Goal: Information Seeking & Learning: Understand process/instructions

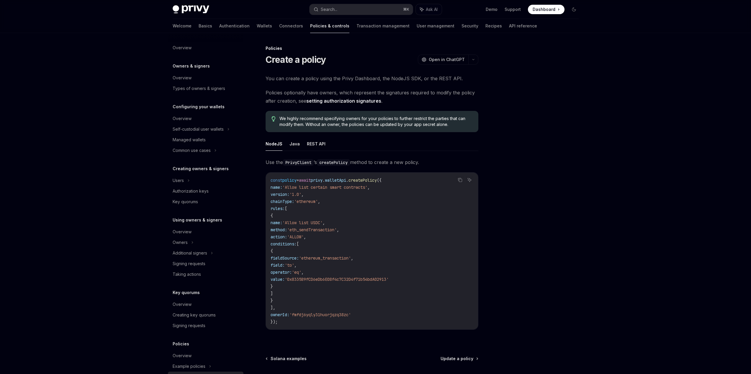
scroll to position [41, 0]
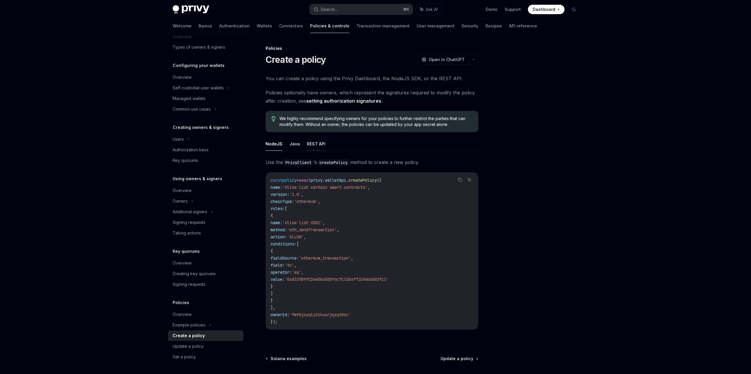
click at [307, 144] on button "REST API" at bounding box center [316, 144] width 19 height 14
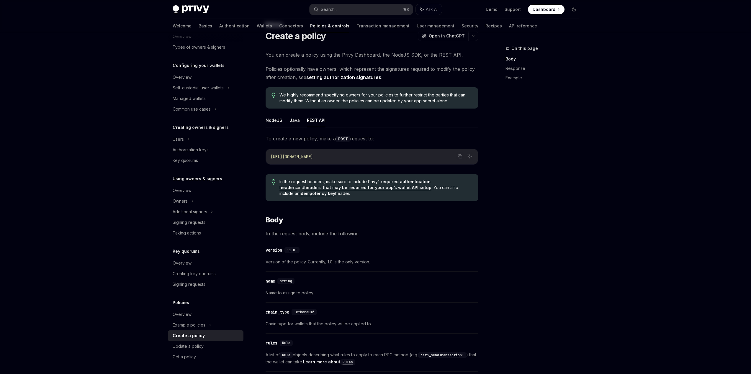
scroll to position [40, 0]
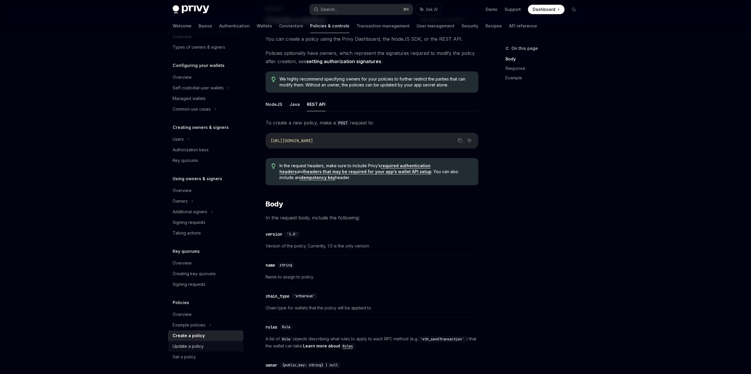
click at [202, 342] on link "Update a policy" at bounding box center [206, 346] width 76 height 11
type textarea "*"
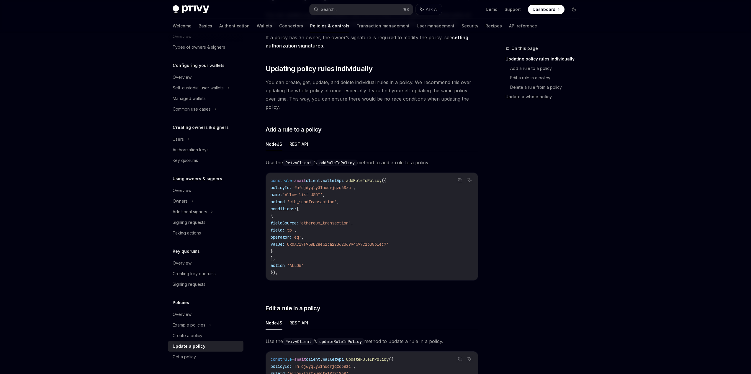
scroll to position [63, 0]
drag, startPoint x: 347, startPoint y: 231, endPoint x: 335, endPoint y: 183, distance: 49.5
click at [330, 197] on code "const rule = await client . walletApi . addRuleToPolicy ({ policyId: 'fmfdj6yql…" at bounding box center [372, 227] width 203 height 99
click at [352, 186] on span "'fmfdj6yqly31huorjqzq38zc'" at bounding box center [322, 188] width 61 height 5
drag, startPoint x: 378, startPoint y: 195, endPoint x: 333, endPoint y: 168, distance: 52.5
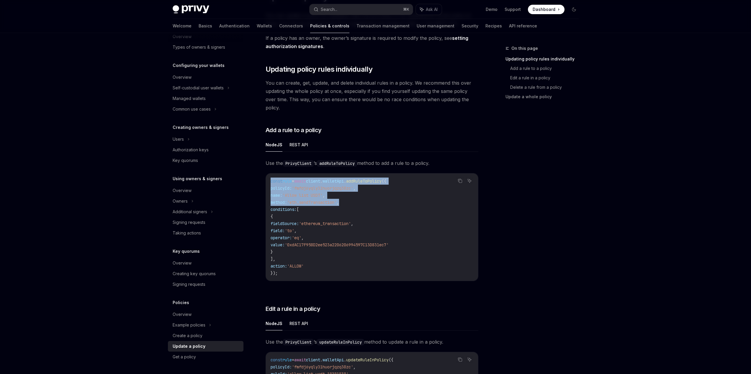
click at [334, 173] on div "const rule = await client . walletApi . addRuleToPolicy ({ policyId: 'fmfdj6yql…" at bounding box center [372, 226] width 212 height 107
click at [333, 173] on div "const rule = await client . walletApi . addRuleToPolicy ({ policyId: 'fmfdj6yql…" at bounding box center [372, 226] width 212 height 107
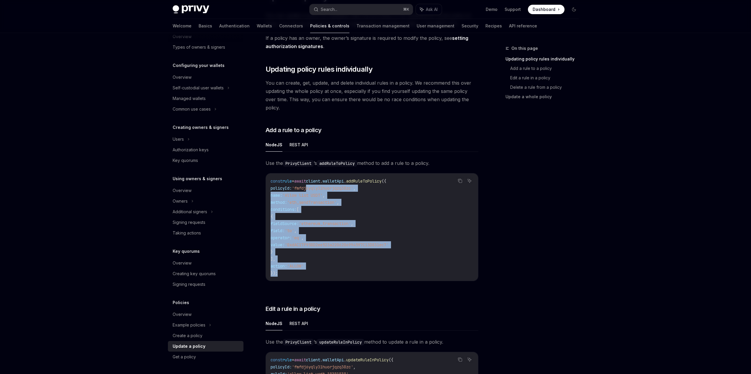
drag, startPoint x: 358, startPoint y: 224, endPoint x: 313, endPoint y: 179, distance: 63.6
click at [313, 180] on code "const rule = await client . walletApi . addRuleToPolicy ({ policyId: 'fmfdj6yql…" at bounding box center [372, 227] width 203 height 99
click at [339, 186] on span "'fmfdj6yqly31huorjqzq38zc'" at bounding box center [322, 188] width 61 height 5
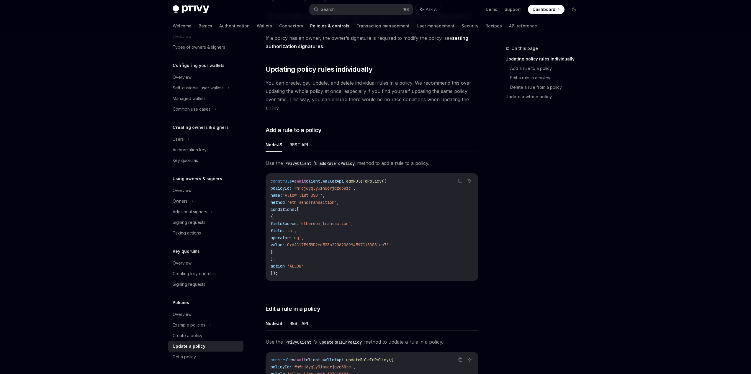
drag, startPoint x: 352, startPoint y: 259, endPoint x: 297, endPoint y: 174, distance: 101.1
click at [294, 178] on code "const rule = await client . walletApi . addRuleToPolicy ({ policyId: 'fmfdj6yql…" at bounding box center [372, 227] width 203 height 99
drag, startPoint x: 297, startPoint y: 174, endPoint x: 341, endPoint y: 250, distance: 87.4
click at [294, 179] on span "=" at bounding box center [293, 181] width 2 height 5
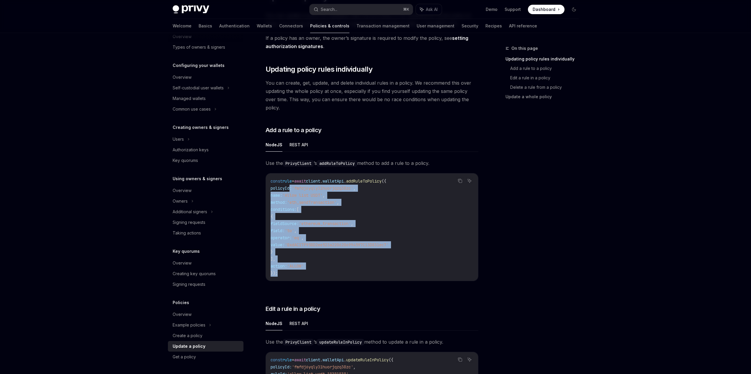
drag, startPoint x: 344, startPoint y: 263, endPoint x: 297, endPoint y: 179, distance: 96.0
click at [289, 178] on code "const rule = await client . walletApi . addRuleToPolicy ({ policyId: 'fmfdj6yql…" at bounding box center [372, 227] width 203 height 99
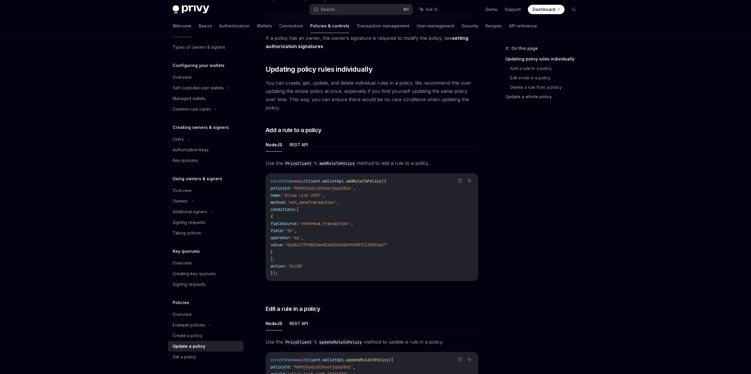
drag, startPoint x: 314, startPoint y: 187, endPoint x: 359, endPoint y: 260, distance: 85.5
click at [315, 193] on span "'Allow list USDT'" at bounding box center [302, 195] width 40 height 5
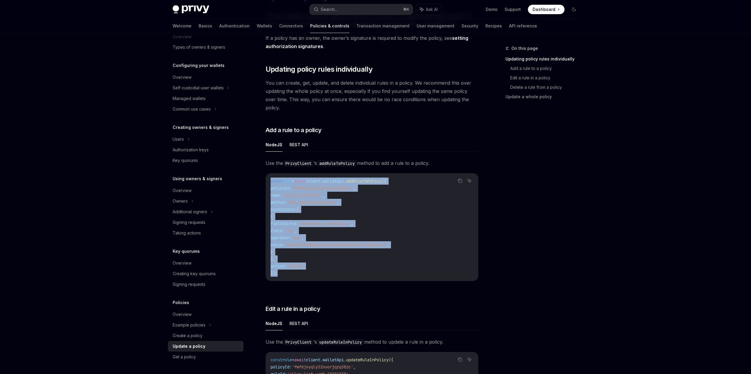
drag, startPoint x: 355, startPoint y: 257, endPoint x: 291, endPoint y: 164, distance: 112.7
click at [287, 164] on div "Use the PrivyClient ’s addRuleToPolicy method to add a rule to a policy. Copy A…" at bounding box center [372, 225] width 213 height 132
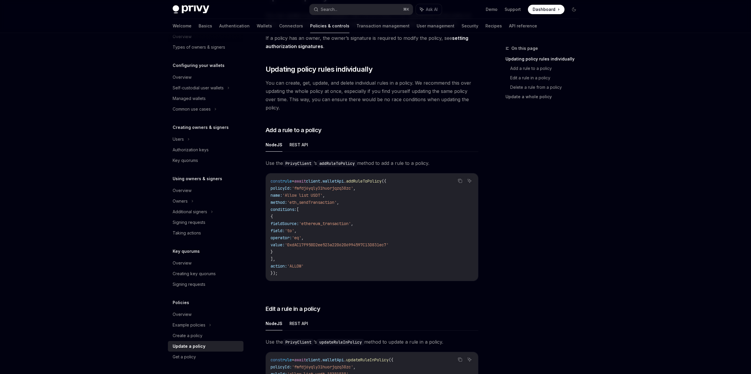
click at [338, 206] on code "const rule = await client . walletApi . addRuleToPolicy ({ policyId: 'fmfdj6yql…" at bounding box center [372, 227] width 203 height 99
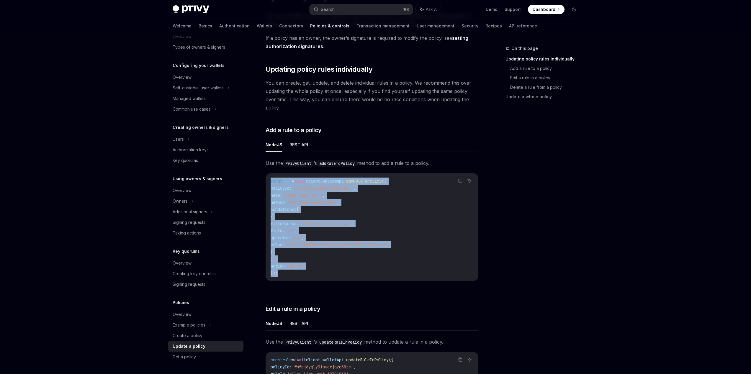
drag, startPoint x: 319, startPoint y: 220, endPoint x: 282, endPoint y: 166, distance: 65.2
click at [279, 173] on div "const rule = await client . walletApi . addRuleToPolicy ({ policyId: 'fmfdj6yql…" at bounding box center [372, 226] width 212 height 107
click at [367, 189] on code "const rule = await client . walletApi . addRuleToPolicy ({ policyId: 'fmfdj6yql…" at bounding box center [372, 227] width 203 height 99
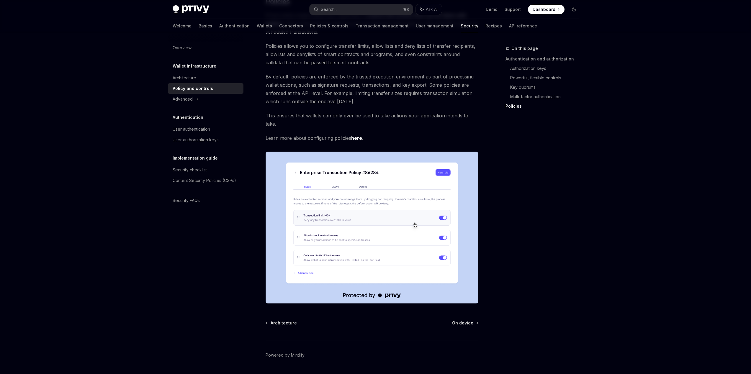
scroll to position [646, 0]
click at [359, 135] on link "here" at bounding box center [356, 138] width 11 height 6
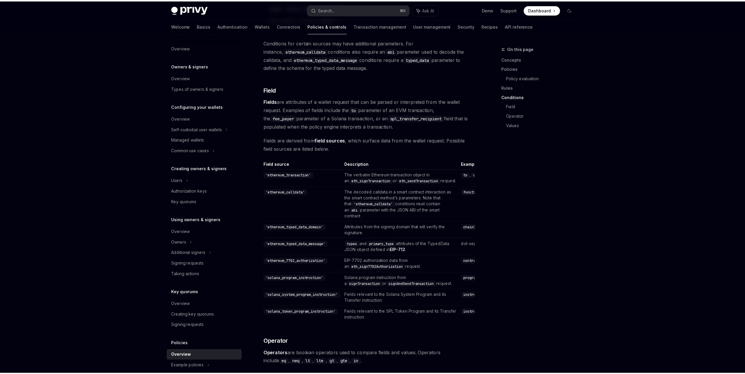
scroll to position [1642, 0]
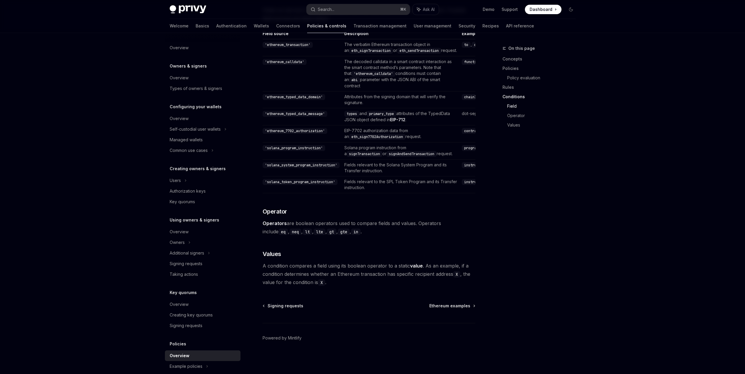
type textarea "*"
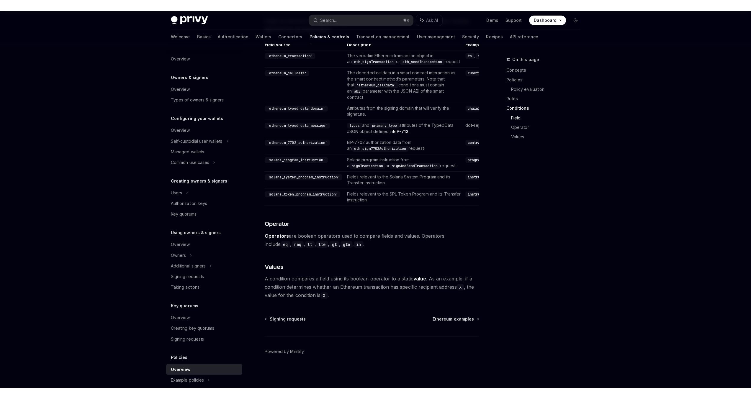
scroll to position [1617, 0]
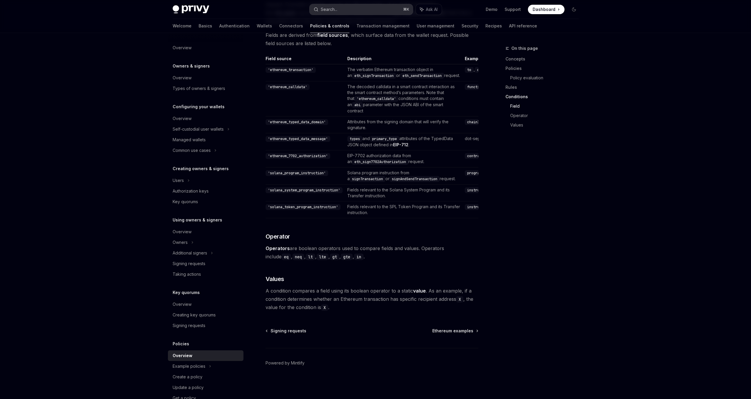
click at [339, 9] on button "Search... ⌘ K" at bounding box center [361, 9] width 103 height 11
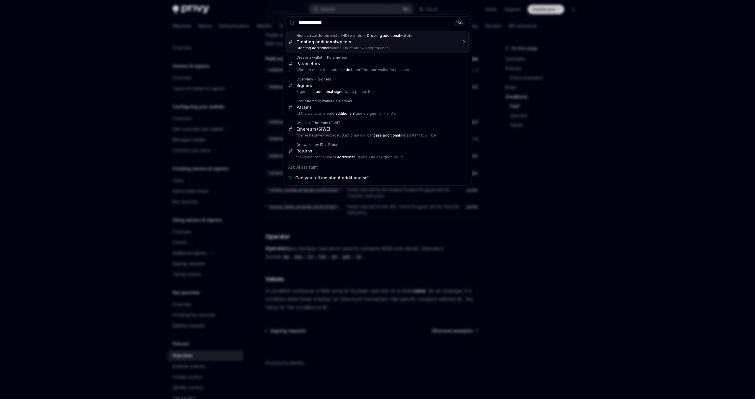
type input "**********"
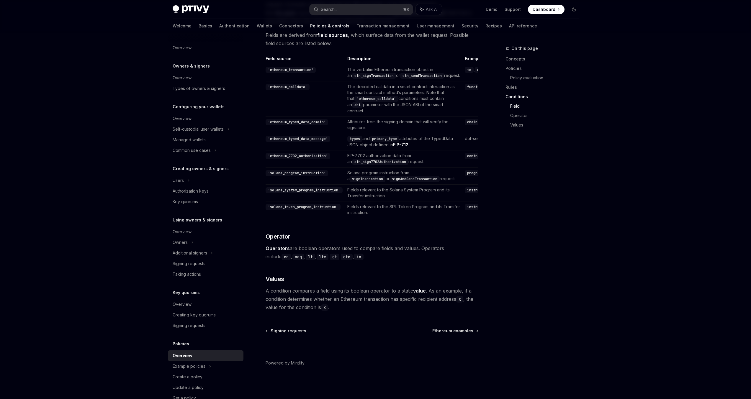
type textarea "*"
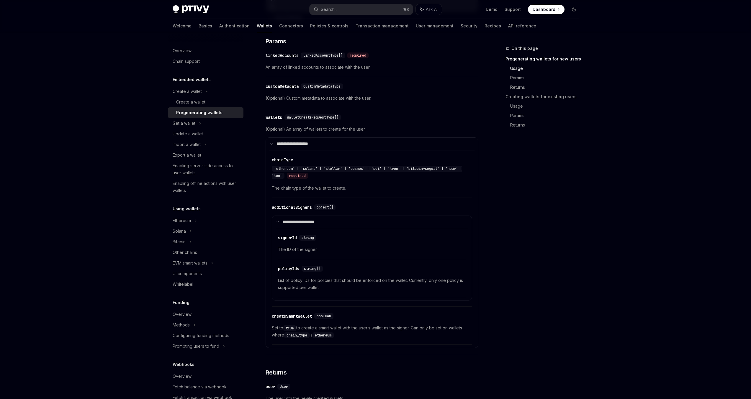
scroll to position [291, 0]
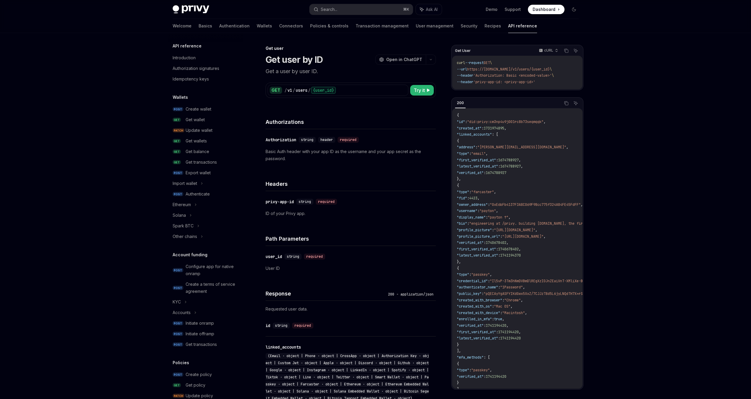
scroll to position [274, 0]
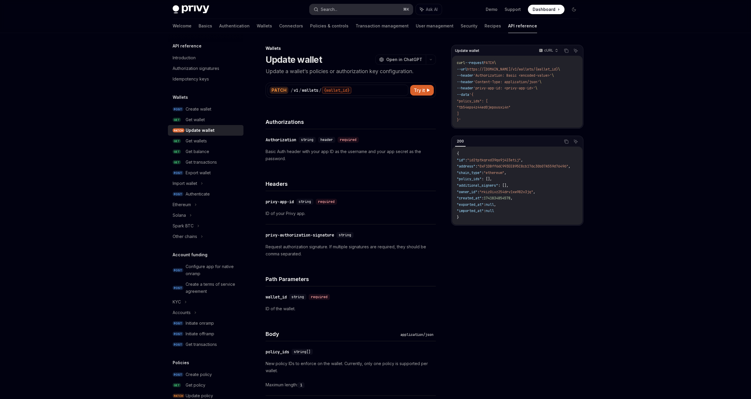
click at [364, 9] on button "Search... ⌘ K" at bounding box center [361, 9] width 103 height 11
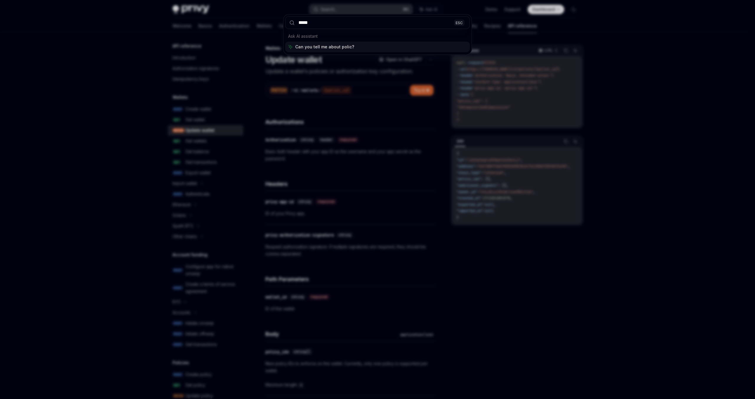
type input "******"
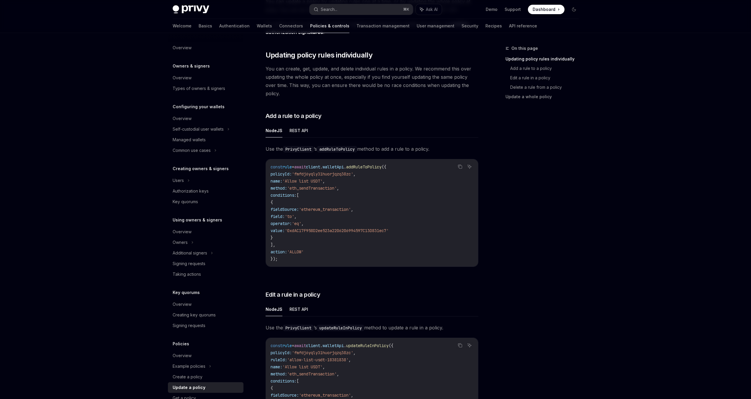
scroll to position [79, 0]
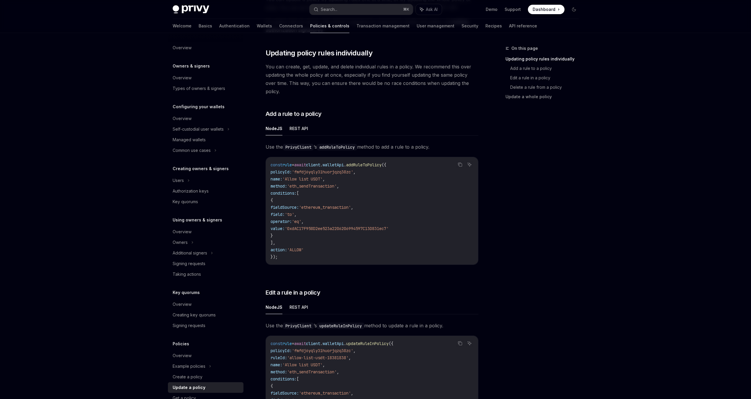
drag, startPoint x: 329, startPoint y: 231, endPoint x: 323, endPoint y: 189, distance: 42.9
click at [323, 189] on code "const rule = await client . walletApi . addRuleToPolicy ({ policyId: 'fmfdj6yql…" at bounding box center [372, 210] width 203 height 99
click at [323, 188] on code "const rule = await client . walletApi . addRuleToPolicy ({ policyId: 'fmfdj6yql…" at bounding box center [372, 210] width 203 height 99
click at [325, 189] on code "const rule = await client . walletApi . addRuleToPolicy ({ policyId: 'fmfdj6yql…" at bounding box center [372, 210] width 203 height 99
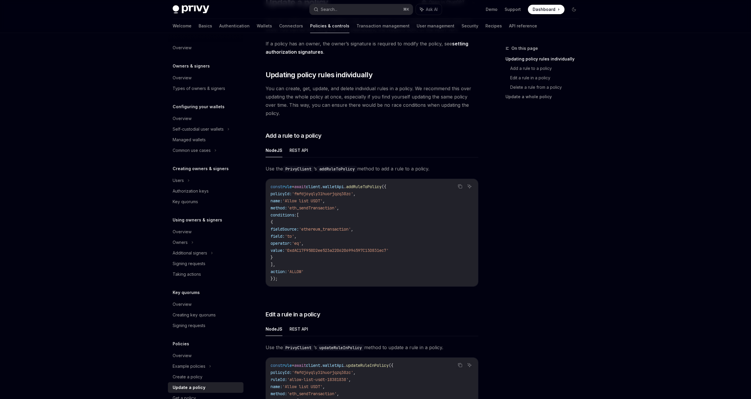
scroll to position [0, 0]
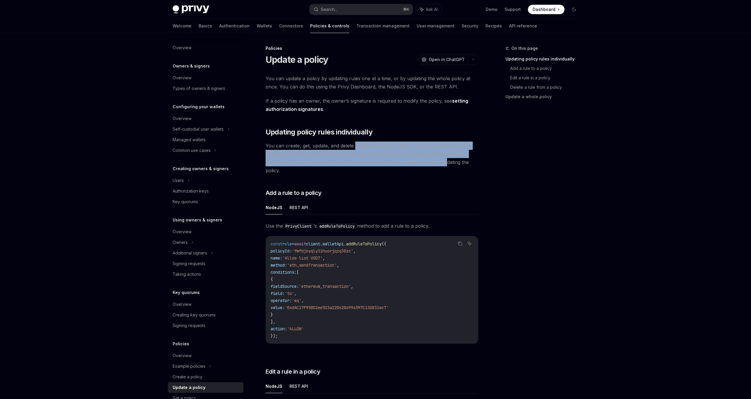
drag, startPoint x: 354, startPoint y: 143, endPoint x: 462, endPoint y: 158, distance: 109.0
click at [445, 158] on span "You can create, get, update, and delete individual rules in a policy. We recomm…" at bounding box center [372, 158] width 213 height 33
drag, startPoint x: 462, startPoint y: 158, endPoint x: 343, endPoint y: 146, distance: 119.2
click at [343, 146] on span "You can create, get, update, and delete individual rules in a policy. We recomm…" at bounding box center [372, 158] width 213 height 33
drag, startPoint x: 335, startPoint y: 149, endPoint x: 483, endPoint y: 168, distance: 149.0
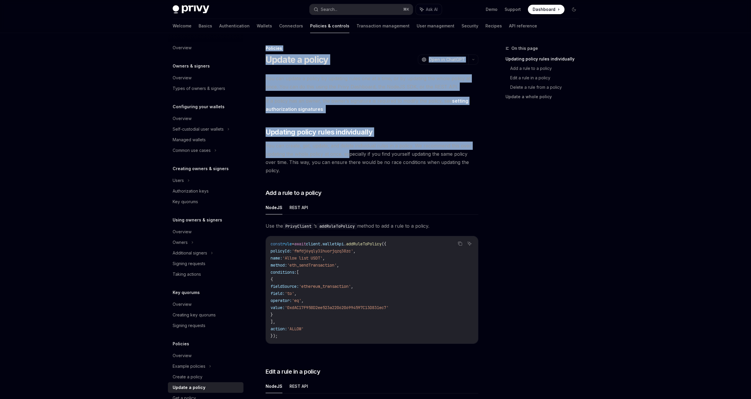
drag, startPoint x: 483, startPoint y: 168, endPoint x: 340, endPoint y: 150, distance: 144.8
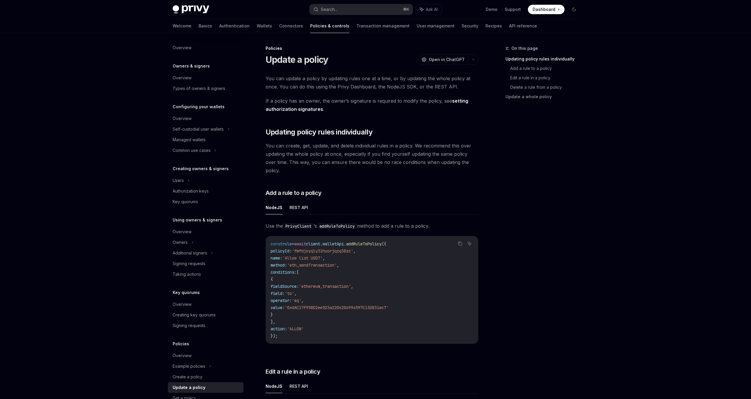
click at [340, 150] on span "You can create, get, update, and delete individual rules in a policy. We recomm…" at bounding box center [372, 158] width 213 height 33
drag, startPoint x: 341, startPoint y: 148, endPoint x: 450, endPoint y: 164, distance: 110.3
click at [450, 164] on span "You can create, get, update, and delete individual rules in a policy. We recomm…" at bounding box center [372, 158] width 213 height 33
drag, startPoint x: 464, startPoint y: 165, endPoint x: 471, endPoint y: 163, distance: 7.3
click at [469, 165] on span "You can create, get, update, and delete individual rules in a policy. We recomm…" at bounding box center [372, 158] width 213 height 33
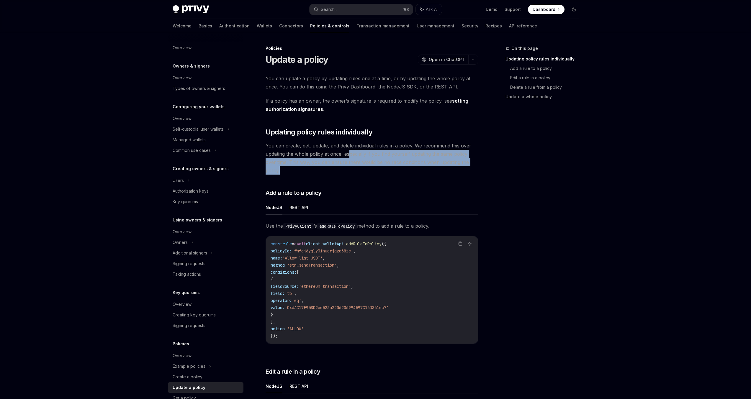
drag, startPoint x: 485, startPoint y: 164, endPoint x: 348, endPoint y: 150, distance: 137.9
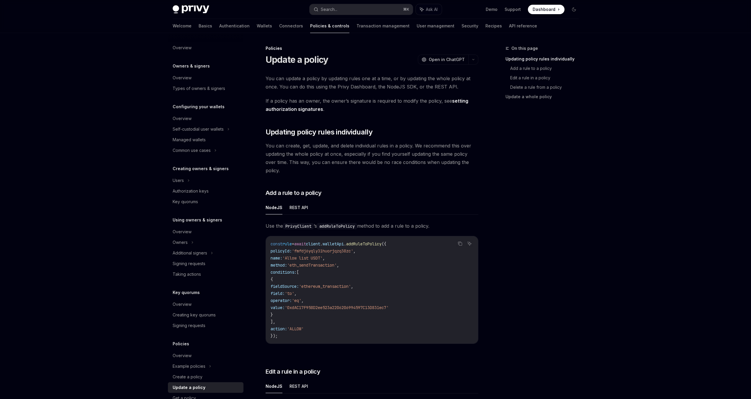
click at [340, 147] on span "You can create, get, update, and delete individual rules in a policy. We recomm…" at bounding box center [372, 158] width 213 height 33
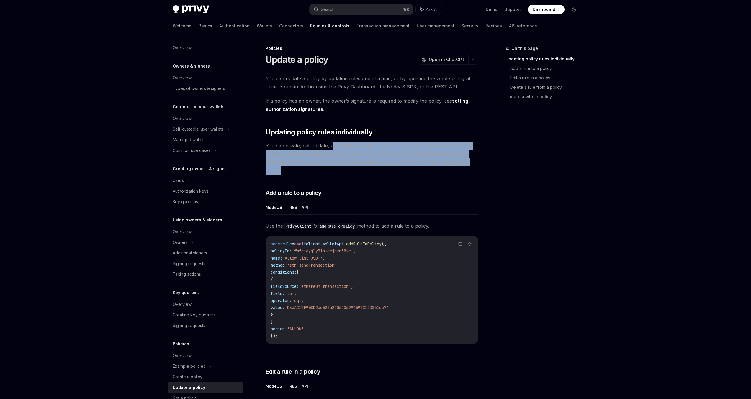
drag, startPoint x: 342, startPoint y: 148, endPoint x: 470, endPoint y: 167, distance: 129.4
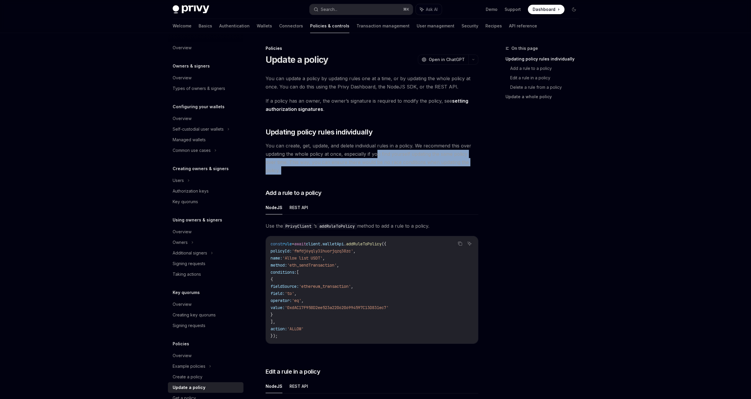
drag, startPoint x: 470, startPoint y: 167, endPoint x: 377, endPoint y: 153, distance: 94.2
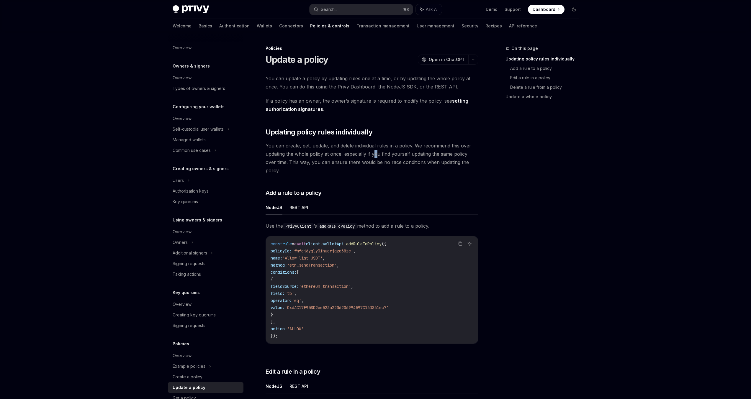
click at [374, 154] on span "You can create, get, update, and delete individual rules in a policy. We recomm…" at bounding box center [372, 158] width 213 height 33
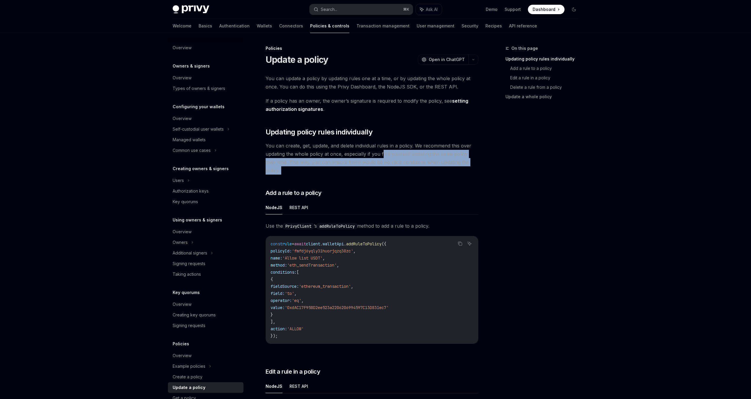
drag, startPoint x: 450, startPoint y: 167, endPoint x: 383, endPoint y: 151, distance: 68.7
click at [384, 151] on span "You can create, get, update, and delete individual rules in a policy. We recomm…" at bounding box center [372, 158] width 213 height 33
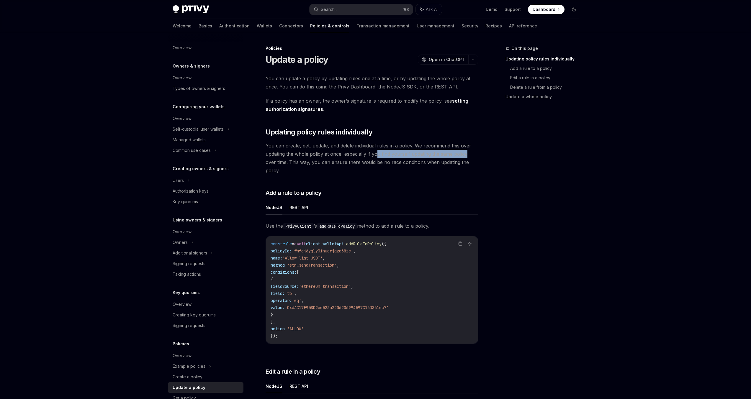
drag, startPoint x: 388, startPoint y: 154, endPoint x: 468, endPoint y: 156, distance: 80.0
click at [465, 156] on span "You can create, get, update, and delete individual rules in a policy. We recomm…" at bounding box center [372, 158] width 213 height 33
click at [469, 156] on span "You can create, get, update, and delete individual rules in a policy. We recomm…" at bounding box center [372, 158] width 213 height 33
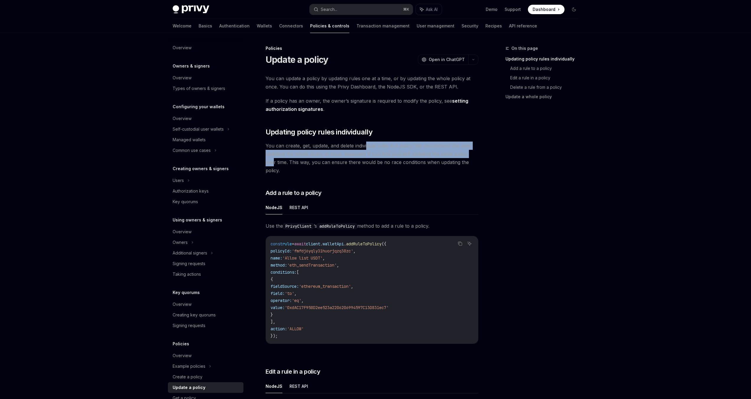
drag, startPoint x: 474, startPoint y: 158, endPoint x: 370, endPoint y: 150, distance: 104.5
click at [367, 149] on span "You can create, get, update, and delete individual rules in a policy. We recomm…" at bounding box center [372, 158] width 213 height 33
click at [370, 150] on span "You can create, get, update, and delete individual rules in a policy. We recomm…" at bounding box center [372, 158] width 213 height 33
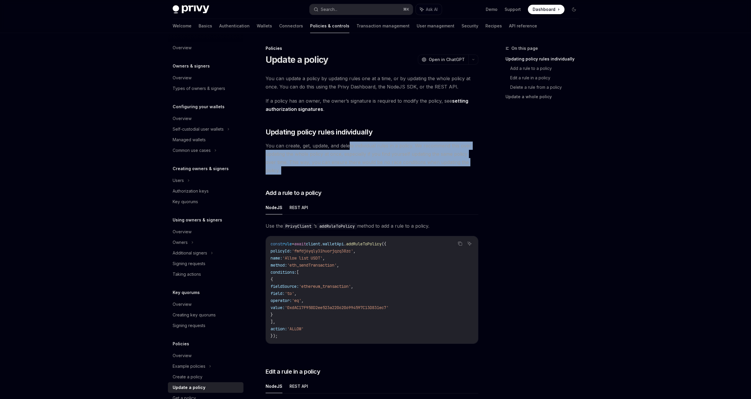
drag, startPoint x: 348, startPoint y: 146, endPoint x: 474, endPoint y: 167, distance: 127.5
drag, startPoint x: 466, startPoint y: 162, endPoint x: 335, endPoint y: 147, distance: 131.3
click at [335, 147] on span "You can create, get, update, and delete individual rules in a policy. We recomm…" at bounding box center [372, 158] width 213 height 33
drag, startPoint x: 373, startPoint y: 156, endPoint x: 475, endPoint y: 166, distance: 102.3
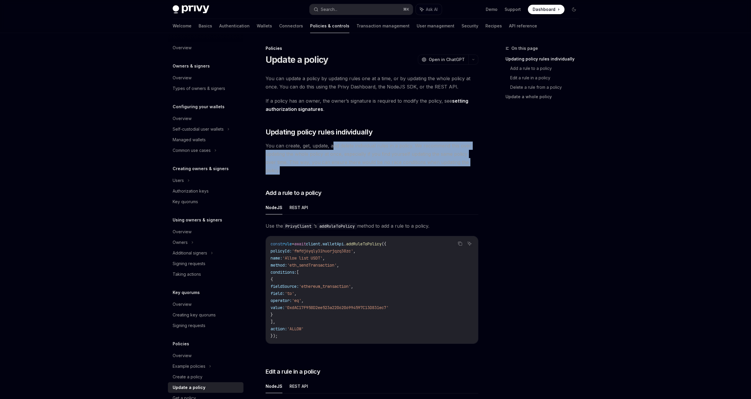
click at [474, 166] on span "You can create, get, update, and delete individual rules in a policy. We recomm…" at bounding box center [372, 158] width 213 height 33
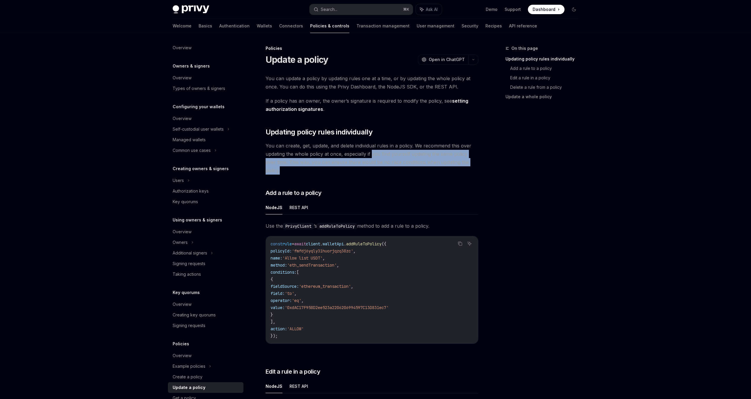
drag, startPoint x: 475, startPoint y: 166, endPoint x: 369, endPoint y: 148, distance: 107.3
click at [371, 150] on span "You can create, get, update, and delete individual rules in a policy. We recomm…" at bounding box center [372, 158] width 213 height 33
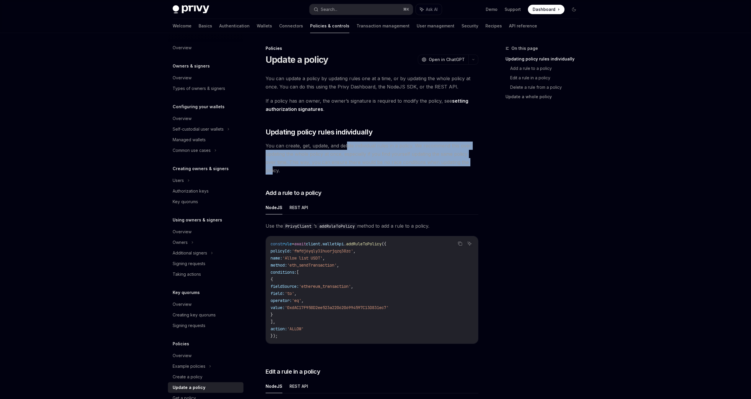
drag, startPoint x: 346, startPoint y: 143, endPoint x: 463, endPoint y: 161, distance: 118.2
click at [462, 160] on span "You can create, get, update, and delete individual rules in a policy. We recomm…" at bounding box center [372, 158] width 213 height 33
drag, startPoint x: 471, startPoint y: 162, endPoint x: 338, endPoint y: 141, distance: 134.7
click at [335, 142] on span "You can create, get, update, and delete individual rules in a policy. We recomm…" at bounding box center [372, 158] width 213 height 33
drag, startPoint x: 338, startPoint y: 141, endPoint x: 473, endPoint y: 160, distance: 136.7
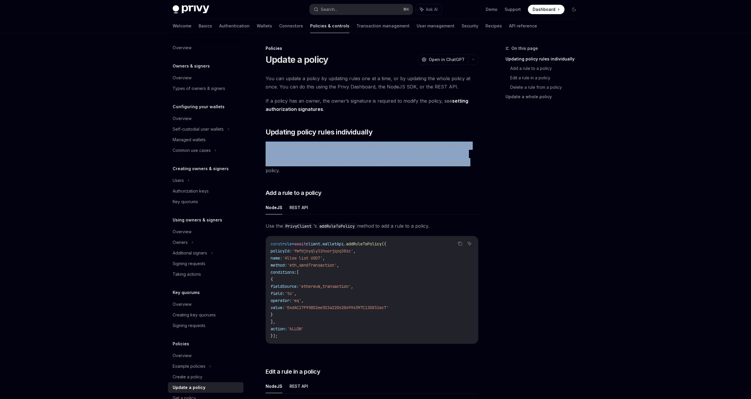
click at [463, 159] on span "You can create, get, update, and delete individual rules in a policy. We recomm…" at bounding box center [372, 158] width 213 height 33
drag, startPoint x: 473, startPoint y: 160, endPoint x: 339, endPoint y: 140, distance: 135.2
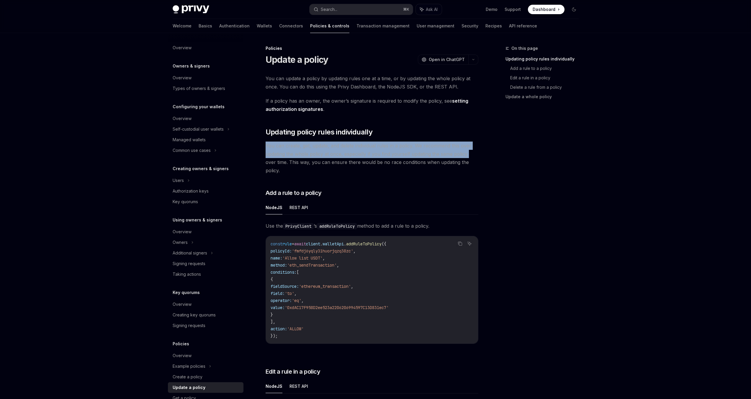
drag, startPoint x: 440, startPoint y: 152, endPoint x: 501, endPoint y: 160, distance: 61.3
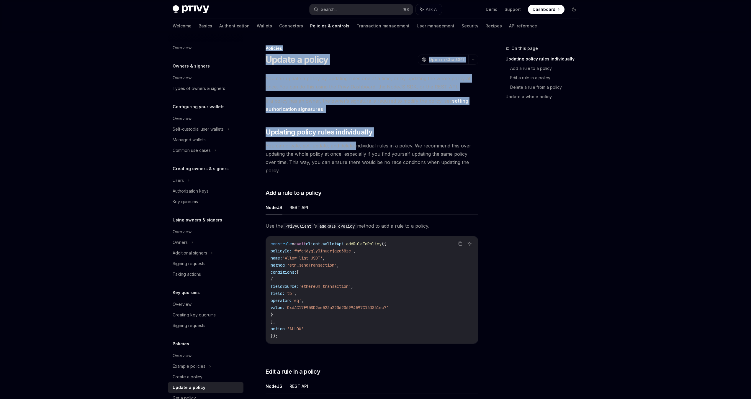
drag, startPoint x: 503, startPoint y: 161, endPoint x: 356, endPoint y: 142, distance: 149.1
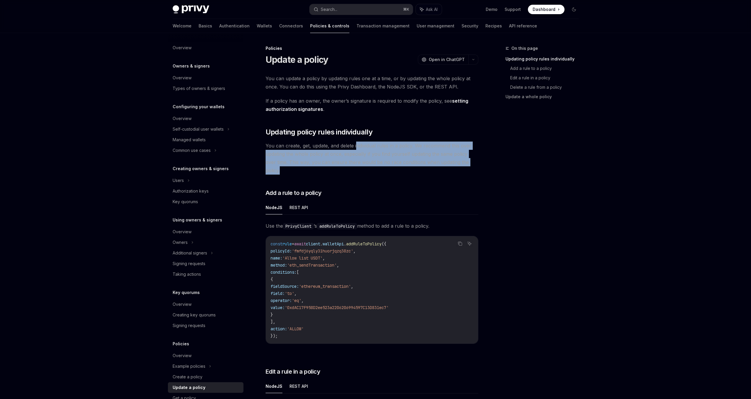
drag, startPoint x: 356, startPoint y: 142, endPoint x: 497, endPoint y: 166, distance: 143.5
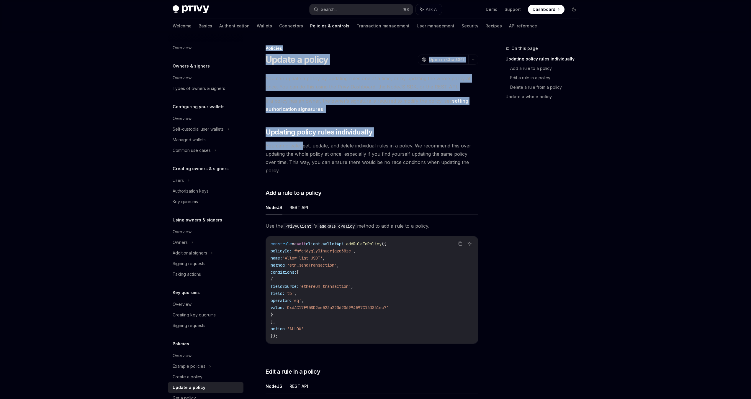
drag, startPoint x: 497, startPoint y: 166, endPoint x: 301, endPoint y: 145, distance: 196.8
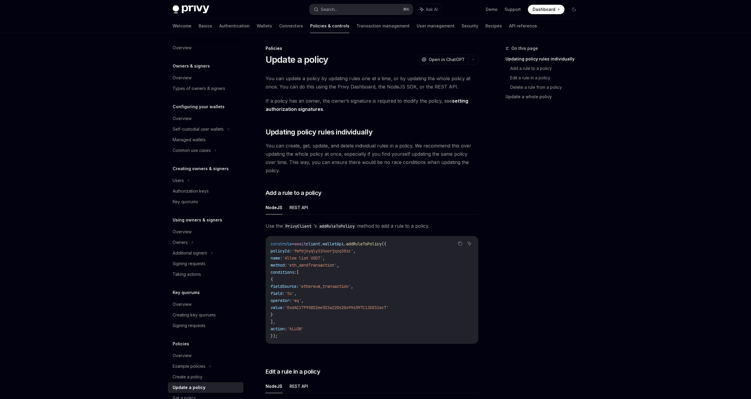
drag, startPoint x: 269, startPoint y: 144, endPoint x: 485, endPoint y: 168, distance: 217.6
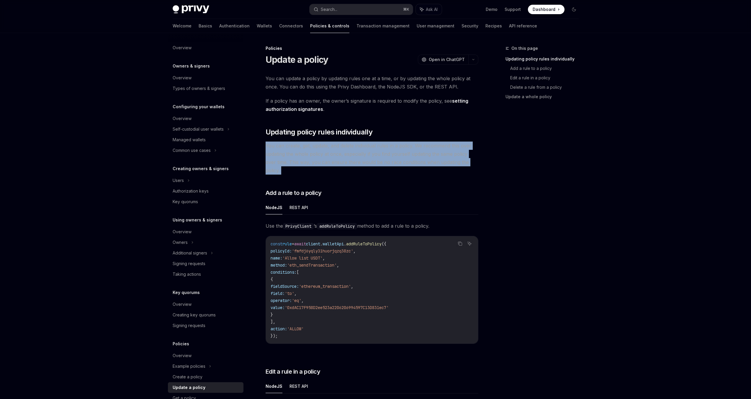
drag, startPoint x: 478, startPoint y: 164, endPoint x: 262, endPoint y: 147, distance: 216.3
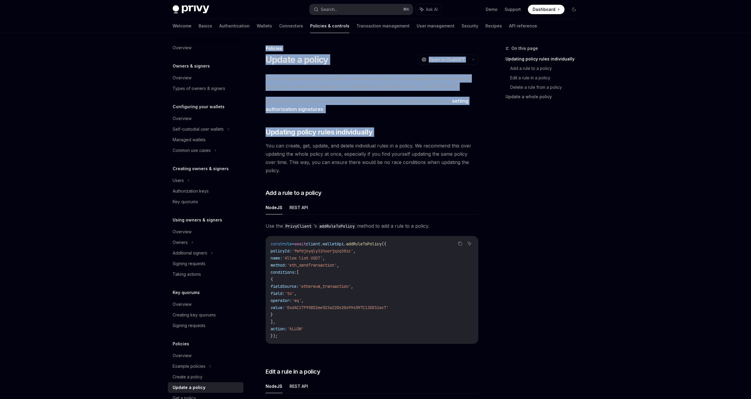
drag, startPoint x: 275, startPoint y: 146, endPoint x: 493, endPoint y: 161, distance: 218.6
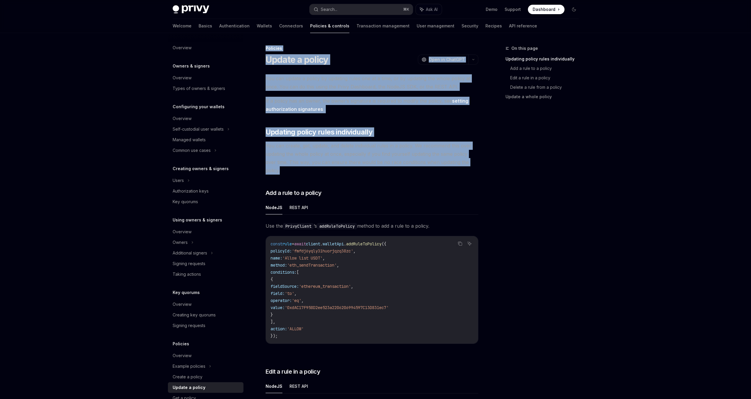
drag, startPoint x: 472, startPoint y: 163, endPoint x: 467, endPoint y: 163, distance: 4.5
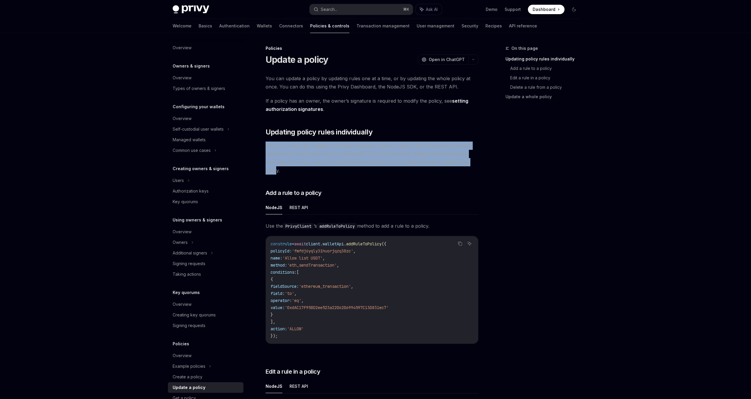
drag, startPoint x: 467, startPoint y: 162, endPoint x: 263, endPoint y: 142, distance: 204.6
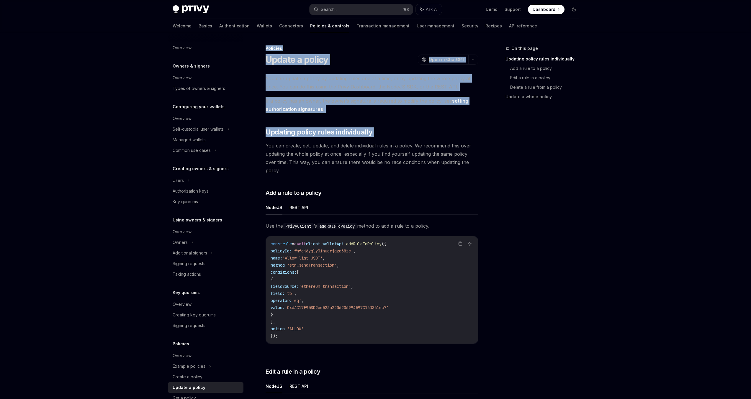
drag
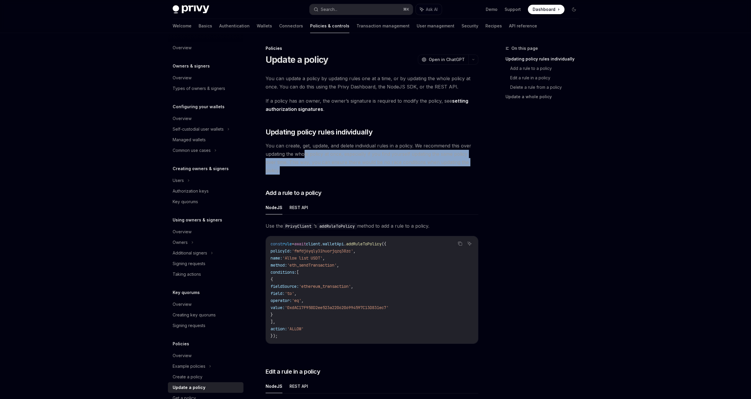
click at [304, 153] on span "You can create, get, update, and delete individual rules in a policy. We recomm…" at bounding box center [372, 158] width 213 height 33
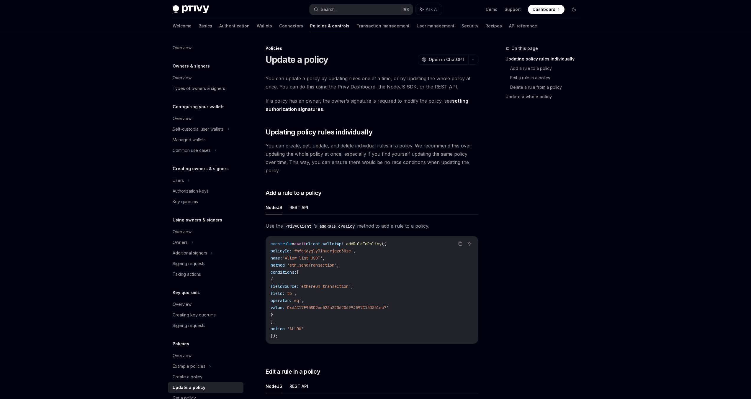
click at [303, 154] on span "You can create, get, update, and delete individual rules in a policy. We recomm…" at bounding box center [372, 158] width 213 height 33
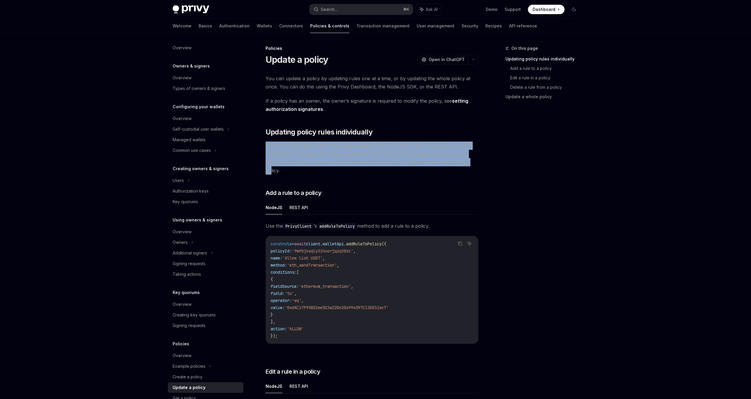
click at [462, 166] on span "You can create, get, update, and delete individual rules in a policy. We recomm…" at bounding box center [372, 158] width 213 height 33
click at [266, 146] on span "You can create, get, update, and delete individual rules in a policy. We recomm…" at bounding box center [372, 158] width 213 height 33
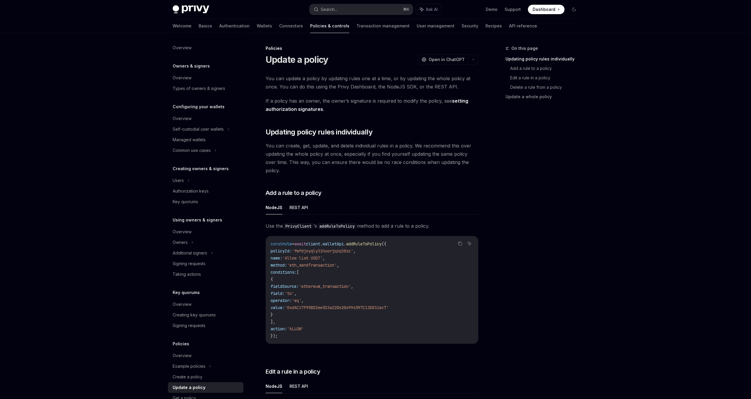
click at [287, 203] on ul "NodeJS REST API" at bounding box center [372, 208] width 213 height 14
click at [292, 201] on button "REST API" at bounding box center [298, 208] width 19 height 14
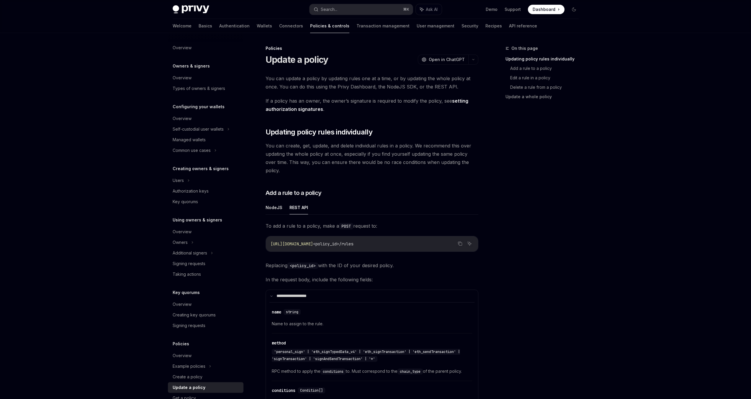
click at [294, 201] on button "REST API" at bounding box center [298, 208] width 19 height 14
type textarea "*"
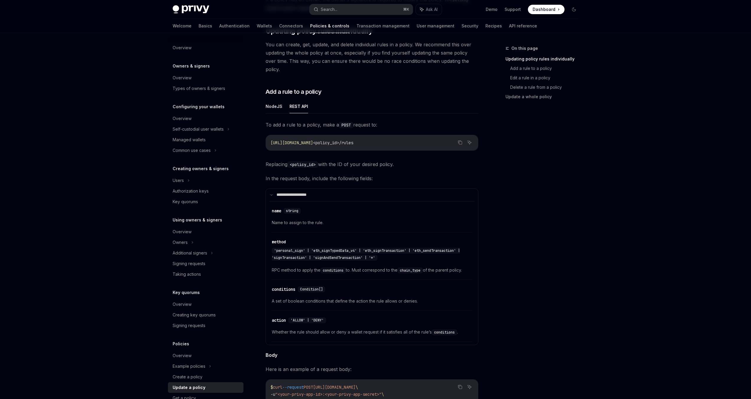
scroll to position [103, 0]
click at [320, 199] on attributesChildren "​ name string Name to assign to the rule. ​ method 'personal_sign' | 'eth_signT…" at bounding box center [371, 269] width 205 height 141
click at [533, 207] on div "On this page Updating policy rules individually Add a rule to a policy Edit a r…" at bounding box center [539, 222] width 90 height 354
click at [293, 247] on span "'personal_sign' | 'eth_signTypedData_v4' | 'eth_signTransaction' | 'eth_sendTra…" at bounding box center [366, 253] width 188 height 12
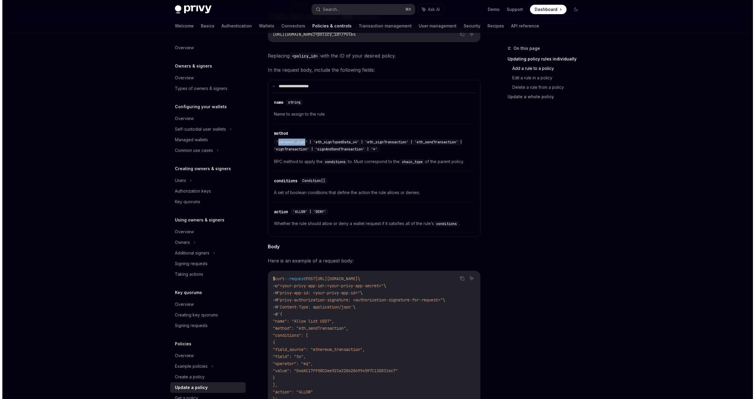
scroll to position [257, 0]
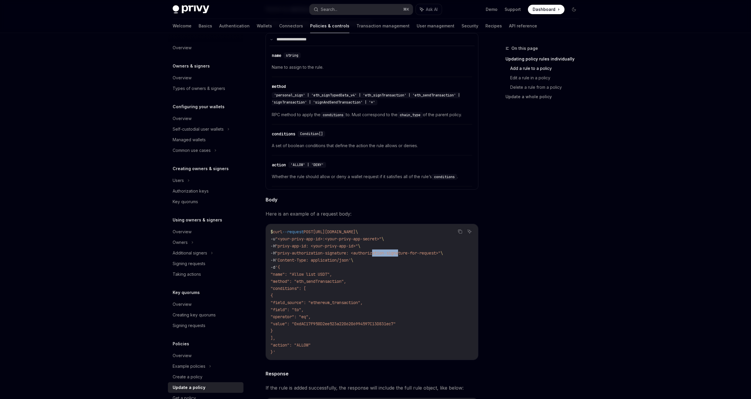
click at [406, 251] on span ""privy-authorization-signature: <authorization-signature-for-request>"" at bounding box center [357, 253] width 165 height 5
click at [407, 251] on span ""privy-authorization-signature: <authorization-signature-for-request>"" at bounding box center [357, 253] width 165 height 5
click at [385, 251] on span ""privy-authorization-signature: <authorization-signature-for-request>"" at bounding box center [357, 253] width 165 height 5
click at [400, 251] on span ""privy-authorization-signature: <authorization-signature-for-request>"" at bounding box center [357, 253] width 165 height 5
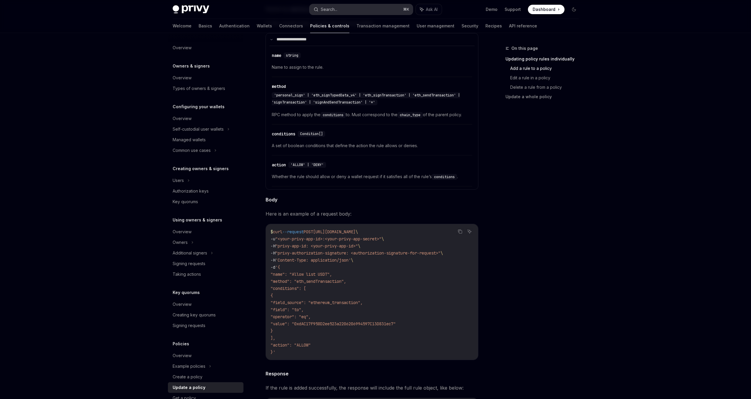
click at [376, 10] on button "Search... ⌘ K" at bounding box center [361, 9] width 103 height 11
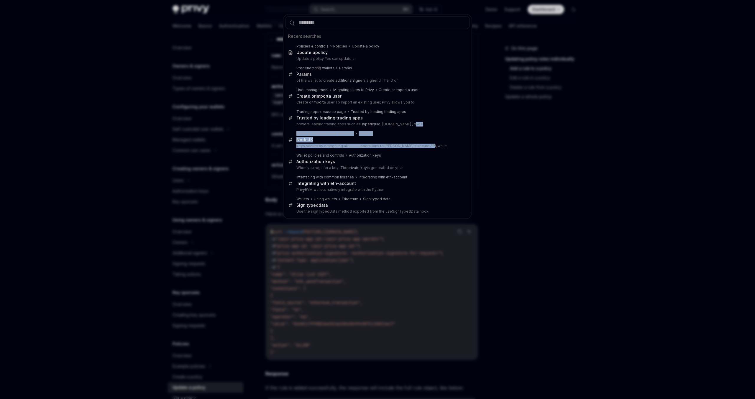
click at [552, 132] on div "Recent searches Policies & controls Policies Update a policy Update a policy Up…" at bounding box center [377, 199] width 755 height 399
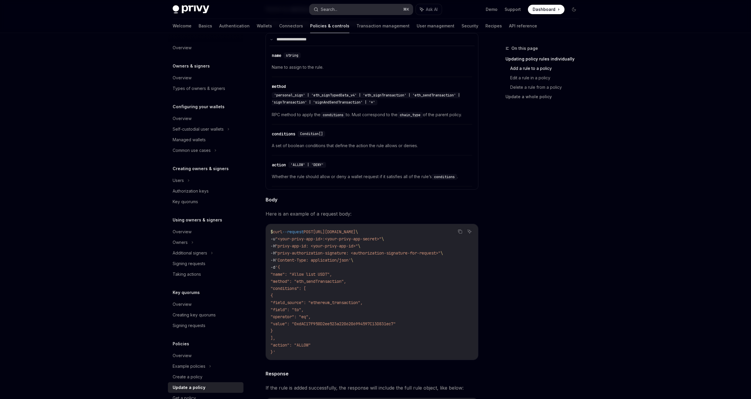
click at [353, 10] on button "Search... ⌘ K" at bounding box center [361, 9] width 103 height 11
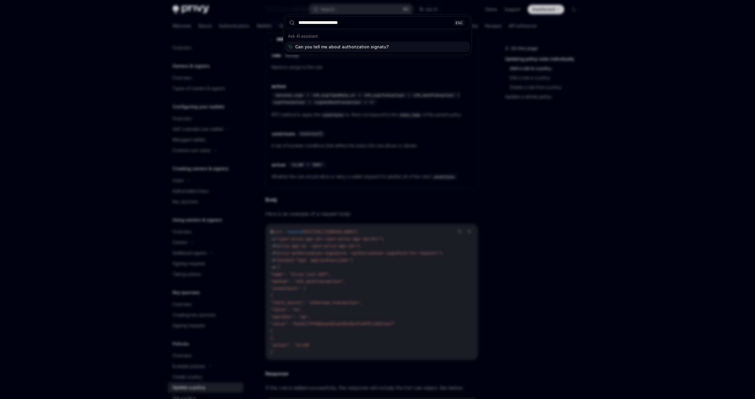
type input "**********"
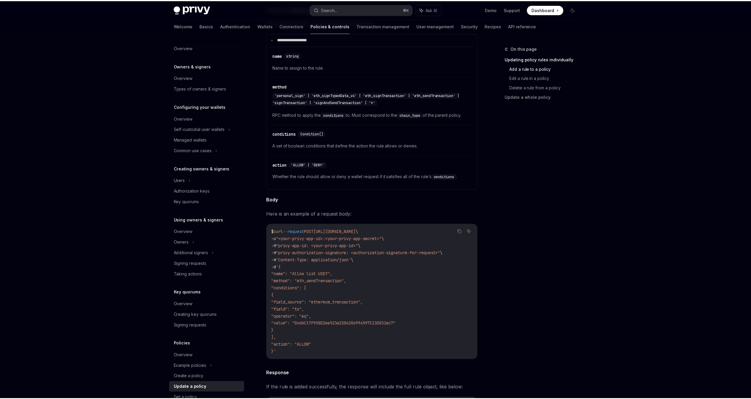
scroll to position [33, 0]
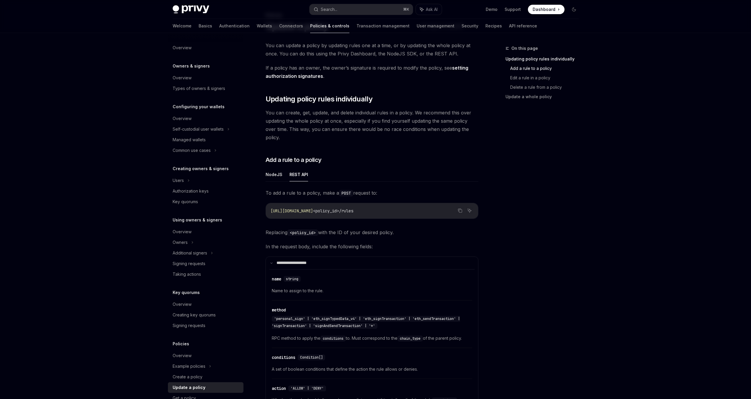
type textarea "*"
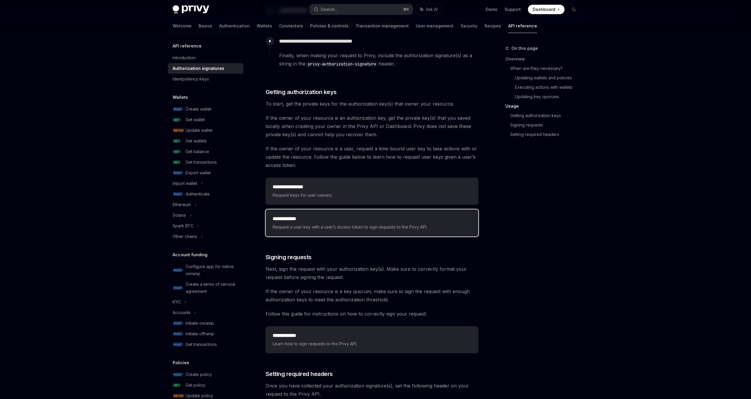
scroll to position [783, 0]
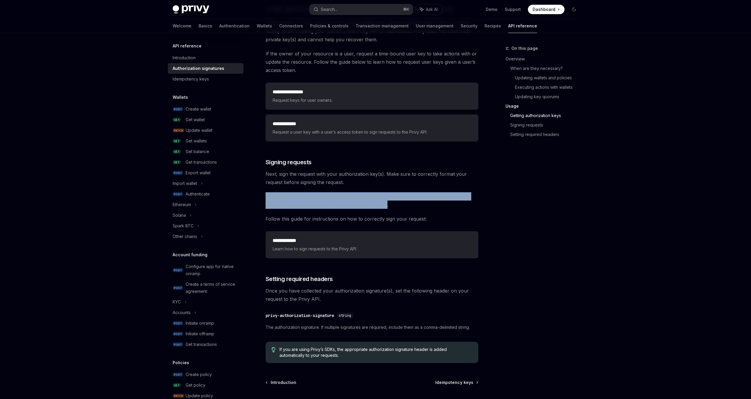
drag, startPoint x: 343, startPoint y: 195, endPoint x: 386, endPoint y: 204, distance: 44.5
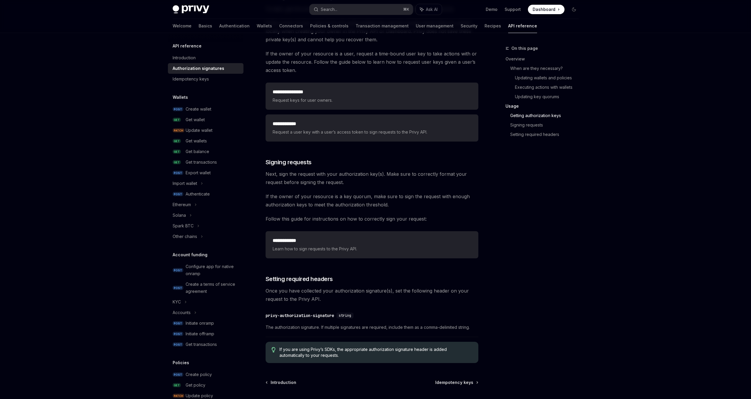
click at [391, 201] on span "If the owner of your resource is a key quorum, make sure to sign the request wi…" at bounding box center [372, 200] width 213 height 17
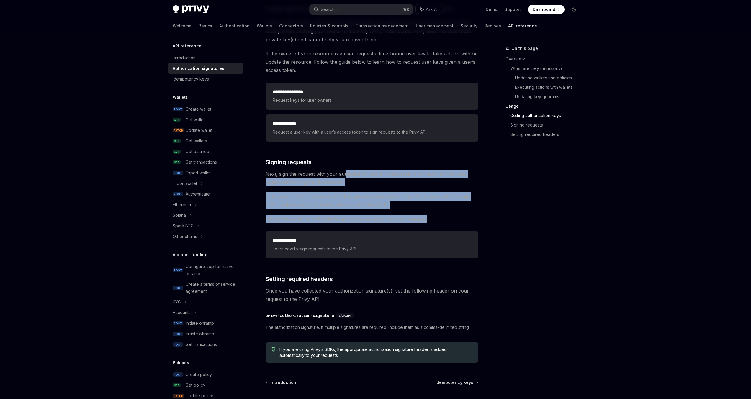
drag, startPoint x: 430, startPoint y: 220, endPoint x: 345, endPoint y: 172, distance: 97.4
click at [345, 172] on span "Next, sign the request with your authorization key(s). Make sure to correctly f…" at bounding box center [372, 178] width 213 height 17
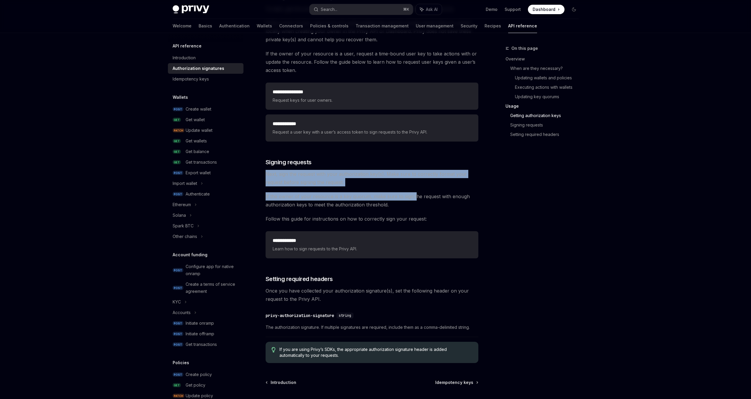
drag, startPoint x: 321, startPoint y: 169, endPoint x: 415, endPoint y: 200, distance: 98.8
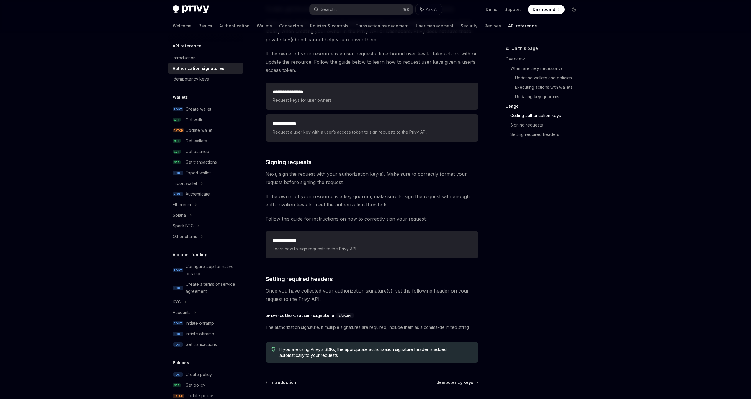
click at [415, 202] on span "If the owner of your resource is a key quorum, make sure to sign the request wi…" at bounding box center [372, 200] width 213 height 17
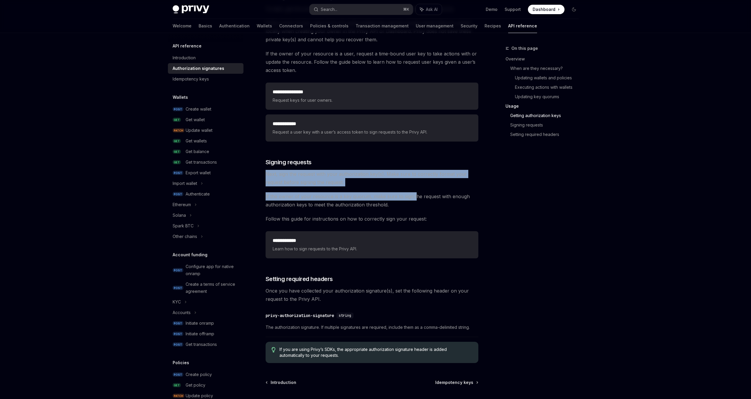
drag, startPoint x: 412, startPoint y: 200, endPoint x: 320, endPoint y: 174, distance: 95.9
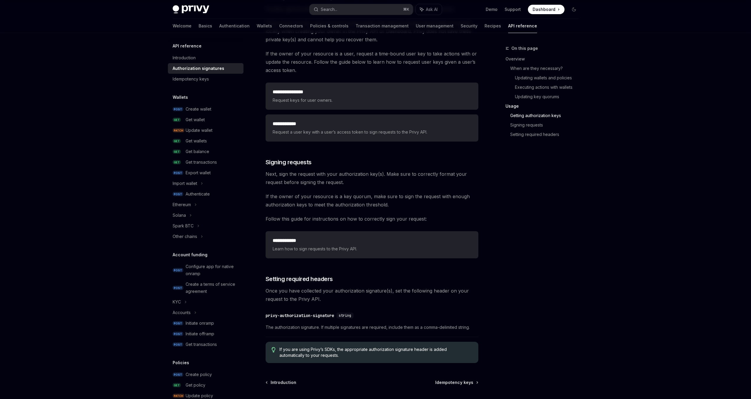
click at [320, 174] on span "Next, sign the request with your authorization key(s). Make sure to correctly f…" at bounding box center [372, 178] width 213 height 17
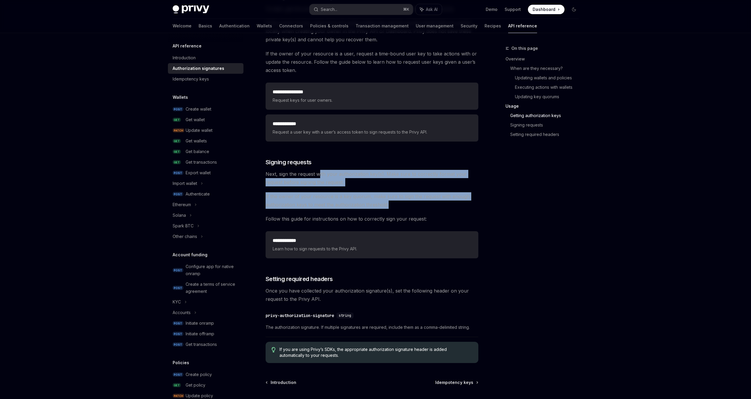
drag, startPoint x: 357, startPoint y: 188, endPoint x: 442, endPoint y: 210, distance: 88.0
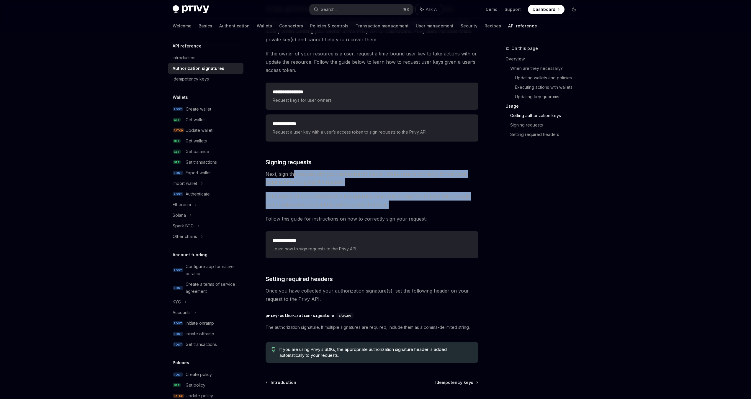
drag, startPoint x: 413, startPoint y: 207, endPoint x: 286, endPoint y: 175, distance: 131.2
drag, startPoint x: 298, startPoint y: 178, endPoint x: 408, endPoint y: 202, distance: 112.5
drag, startPoint x: 407, startPoint y: 202, endPoint x: 255, endPoint y: 171, distance: 155.0
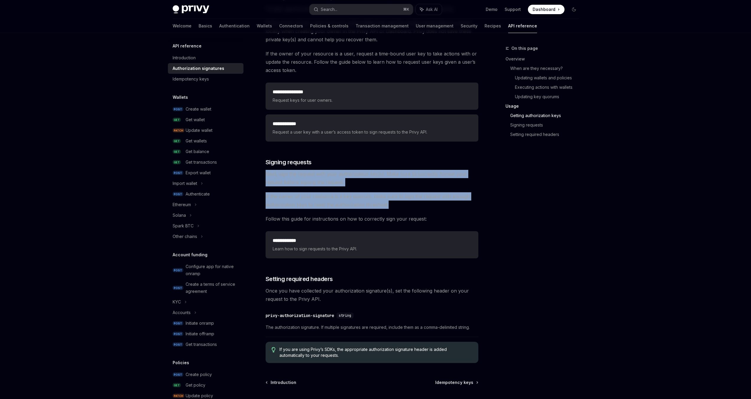
drag, startPoint x: 256, startPoint y: 171, endPoint x: 435, endPoint y: 216, distance: 185.1
drag, startPoint x: 435, startPoint y: 216, endPoint x: 271, endPoint y: 169, distance: 170.6
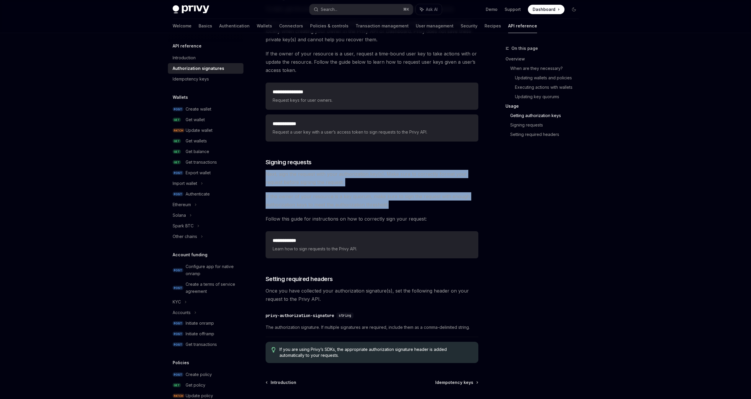
drag, startPoint x: 274, startPoint y: 171, endPoint x: 458, endPoint y: 215, distance: 189.4
drag, startPoint x: 454, startPoint y: 221, endPoint x: 265, endPoint y: 171, distance: 195.9
drag, startPoint x: 263, startPoint y: 170, endPoint x: 463, endPoint y: 216, distance: 204.6
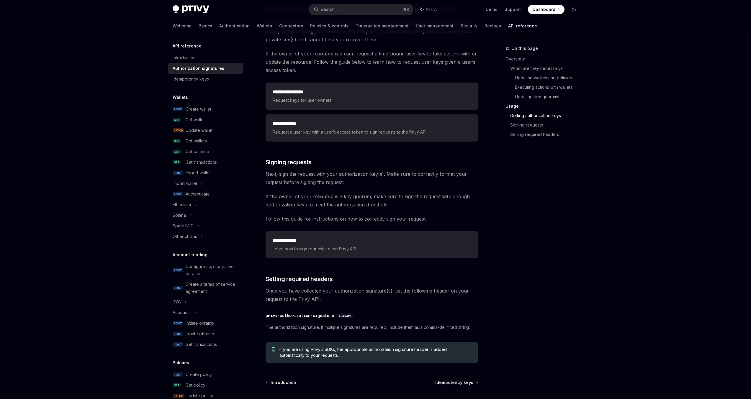
click at [463, 216] on span "Follow this guide for instructions on how to correctly sign your request:" at bounding box center [372, 219] width 213 height 8
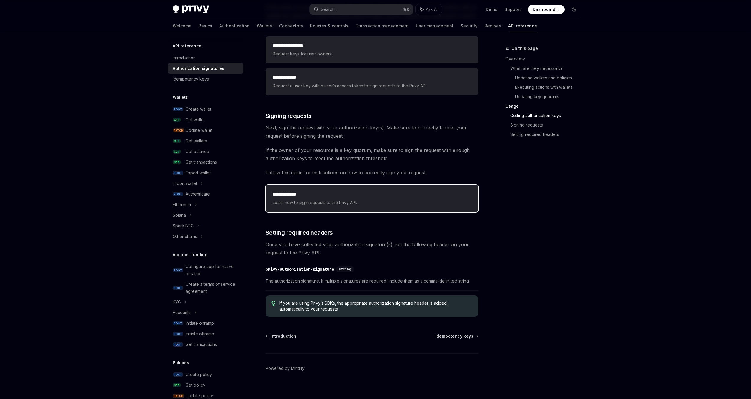
scroll to position [835, 0]
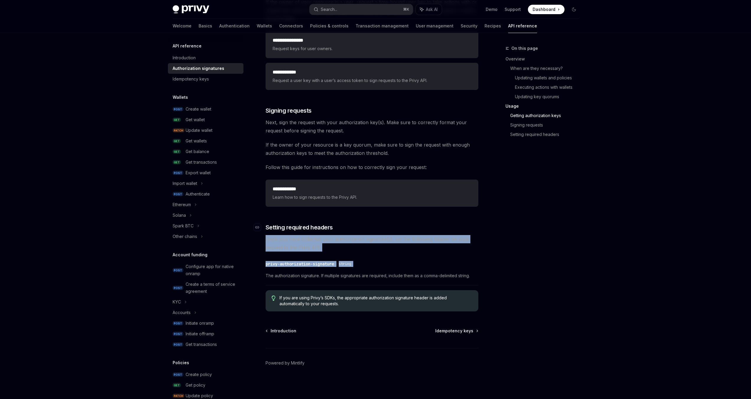
drag, startPoint x: 470, startPoint y: 270, endPoint x: 349, endPoint y: 228, distance: 127.7
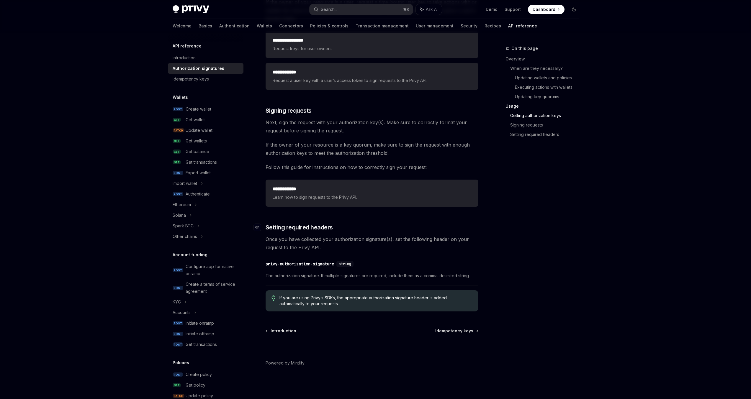
click at [356, 228] on h3 "​ Setting required headers" at bounding box center [372, 227] width 213 height 8
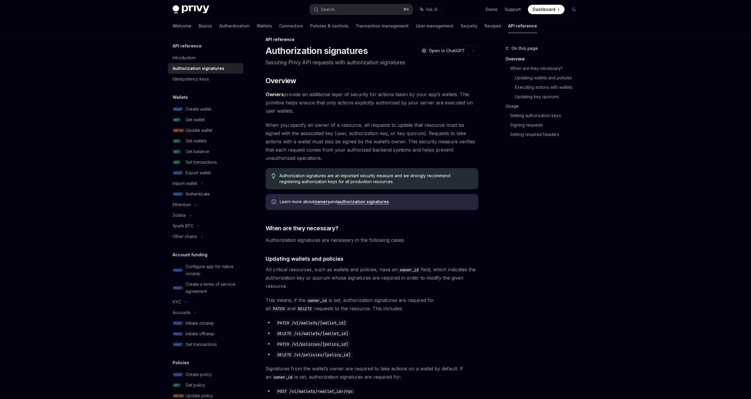
scroll to position [0, 0]
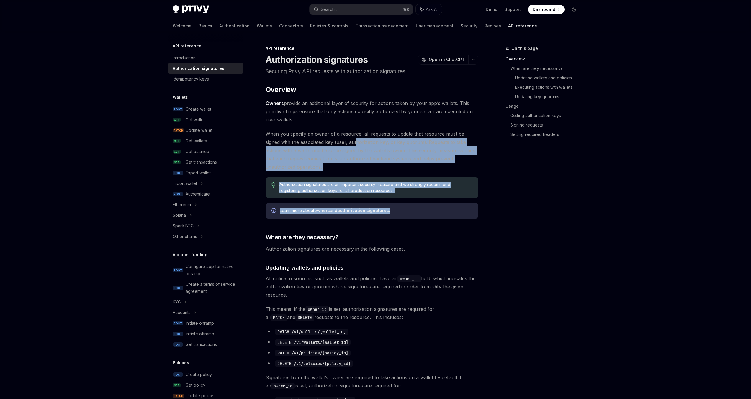
drag, startPoint x: 441, startPoint y: 214, endPoint x: 335, endPoint y: 138, distance: 130.5
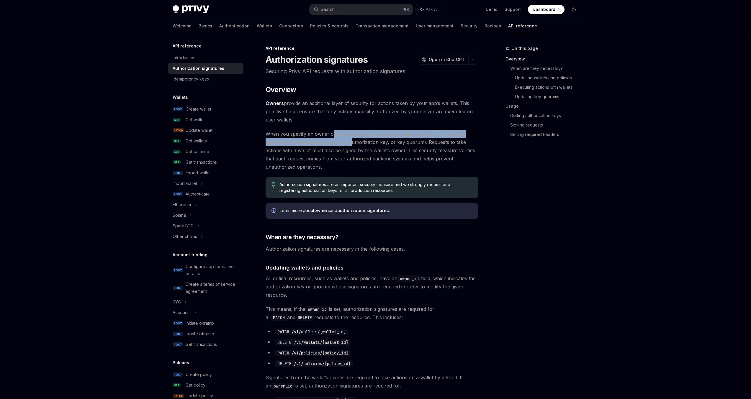
drag, startPoint x: 335, startPoint y: 138, endPoint x: 309, endPoint y: 134, distance: 26.4
click at [329, 135] on span "When you specify an owner of a resource, all requests to update that resource m…" at bounding box center [372, 150] width 213 height 41
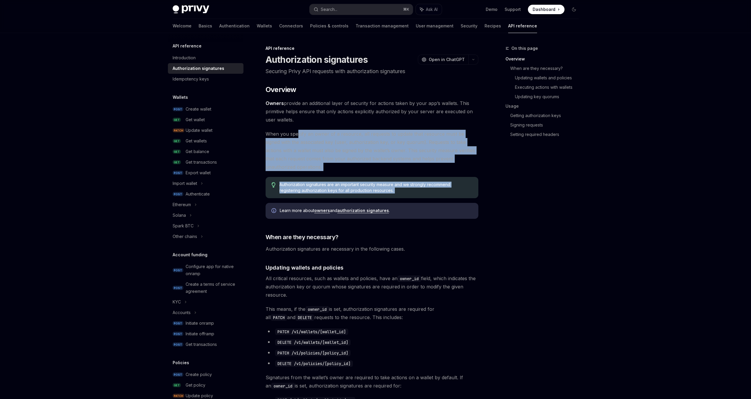
drag, startPoint x: 297, startPoint y: 135, endPoint x: 476, endPoint y: 207, distance: 193.4
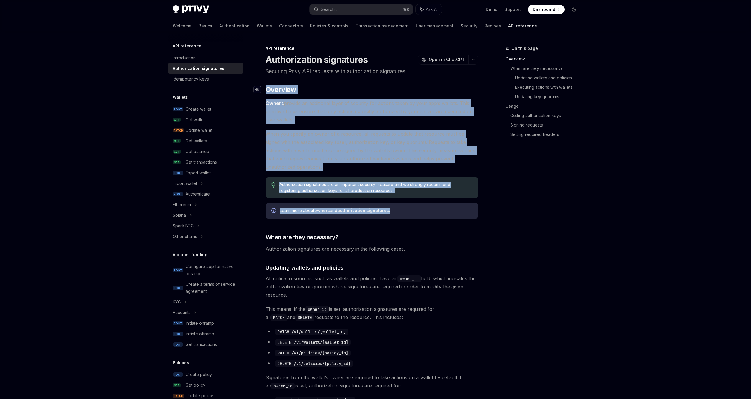
drag, startPoint x: 474, startPoint y: 209, endPoint x: 260, endPoint y: 88, distance: 246.8
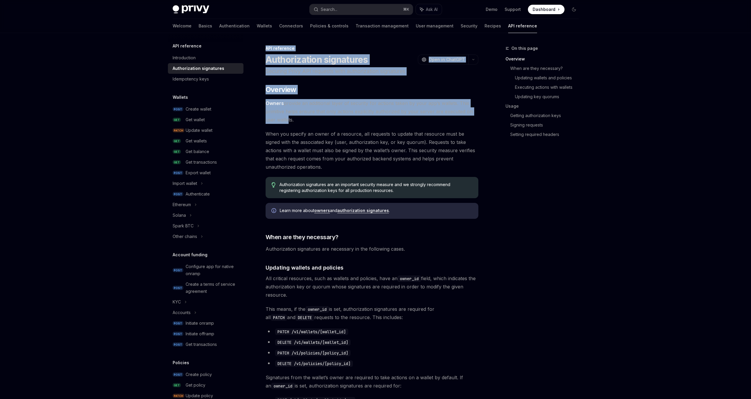
drag, startPoint x: 392, startPoint y: 162, endPoint x: 286, endPoint y: 116, distance: 115.6
click at [286, 116] on span "Owners provide an additional layer of security for actions taken by your app’s …" at bounding box center [372, 111] width 213 height 25
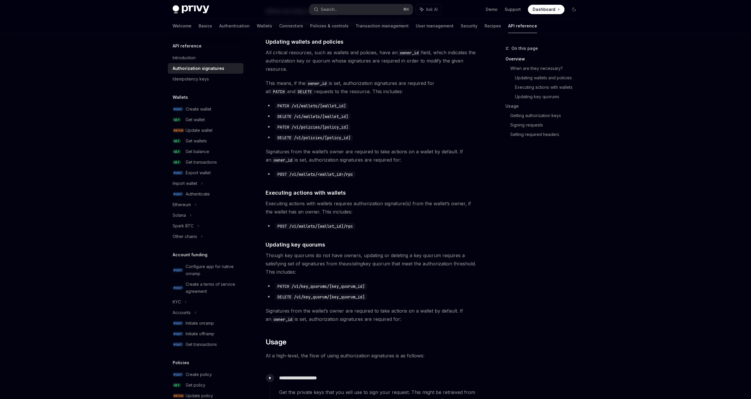
scroll to position [232, 0]
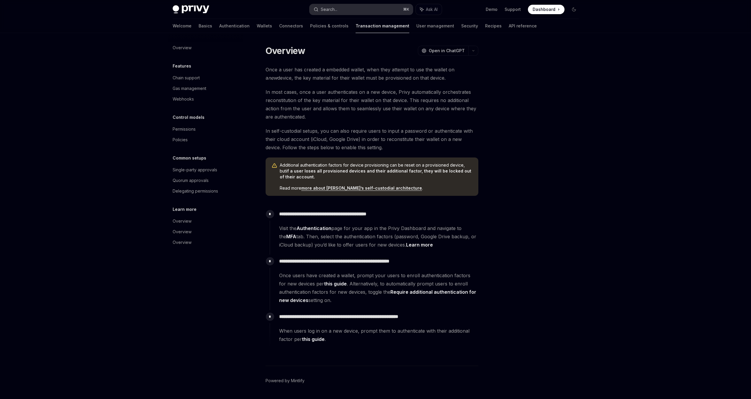
click at [376, 10] on button "Search... ⌘ K" at bounding box center [361, 9] width 103 height 11
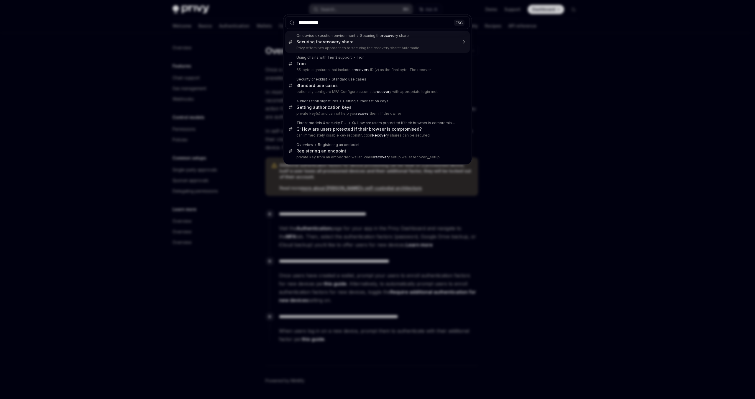
type input "**********"
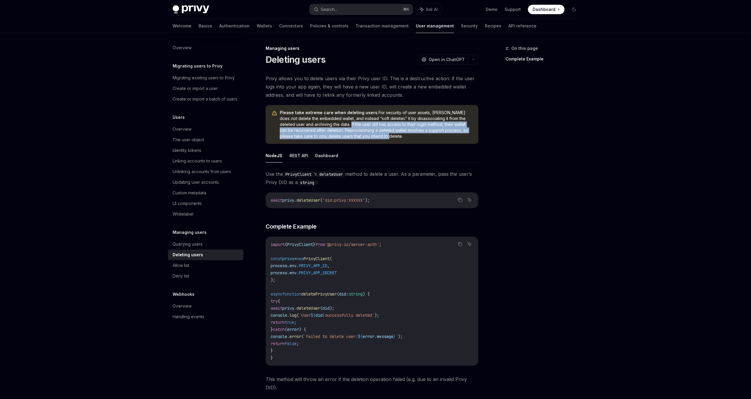
drag, startPoint x: 373, startPoint y: 137, endPoint x: 328, endPoint y: 127, distance: 46.0
click at [328, 127] on span "Please take extreme care when deleting users. For security of user assets, Priv…" at bounding box center [376, 125] width 193 height 30
drag, startPoint x: 321, startPoint y: 130, endPoint x: 370, endPoint y: 138, distance: 50.0
click at [368, 138] on span "Please take extreme care when deleting users. For security of user assets, Priv…" at bounding box center [376, 125] width 193 height 30
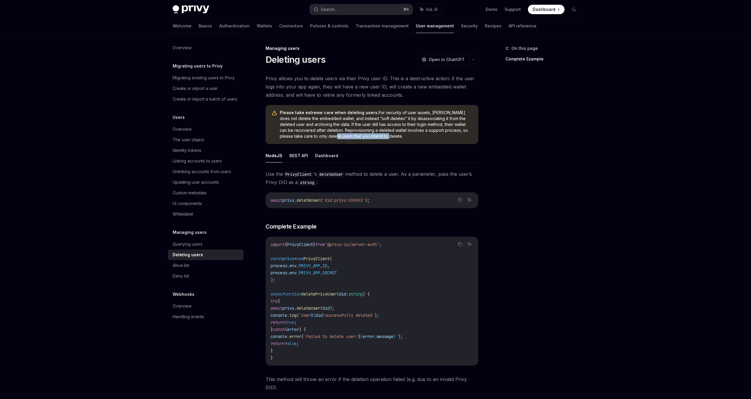
drag, startPoint x: 371, startPoint y: 138, endPoint x: 311, endPoint y: 133, distance: 60.1
click at [311, 133] on span "Please take extreme care when deleting users. For security of user assets, Priv…" at bounding box center [376, 125] width 193 height 30
drag, startPoint x: 336, startPoint y: 134, endPoint x: 380, endPoint y: 139, distance: 44.2
click at [374, 138] on span "Please take extreme care when deleting users. For security of user assets, Priv…" at bounding box center [376, 125] width 193 height 30
drag, startPoint x: 380, startPoint y: 139, endPoint x: 307, endPoint y: 131, distance: 73.0
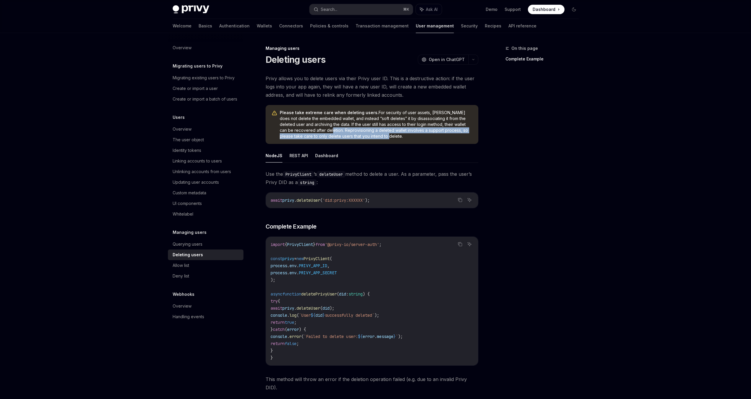
click at [307, 131] on span "Please take extreme care when deleting users. For security of user assets, Priv…" at bounding box center [376, 125] width 193 height 30
drag, startPoint x: 321, startPoint y: 132, endPoint x: 376, endPoint y: 138, distance: 55.2
click at [376, 138] on span "Please take extreme care when deleting users. For security of user assets, Priv…" at bounding box center [376, 125] width 193 height 30
drag, startPoint x: 376, startPoint y: 138, endPoint x: 322, endPoint y: 132, distance: 54.3
click at [323, 132] on span "Please take extreme care when deleting users. For security of user assets, Priv…" at bounding box center [376, 125] width 193 height 30
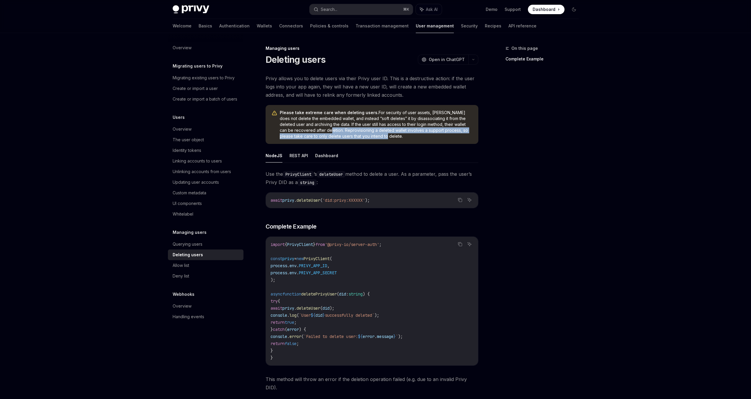
drag, startPoint x: 306, startPoint y: 131, endPoint x: 363, endPoint y: 135, distance: 56.5
click at [362, 135] on span "Please take extreme care when deleting users. For security of user assets, Priv…" at bounding box center [376, 125] width 193 height 30
drag, startPoint x: 372, startPoint y: 136, endPoint x: 306, endPoint y: 129, distance: 66.4
click at [307, 129] on span "Please take extreme care when deleting users. For security of user assets, Priv…" at bounding box center [376, 125] width 193 height 30
drag, startPoint x: 306, startPoint y: 129, endPoint x: 374, endPoint y: 137, distance: 68.6
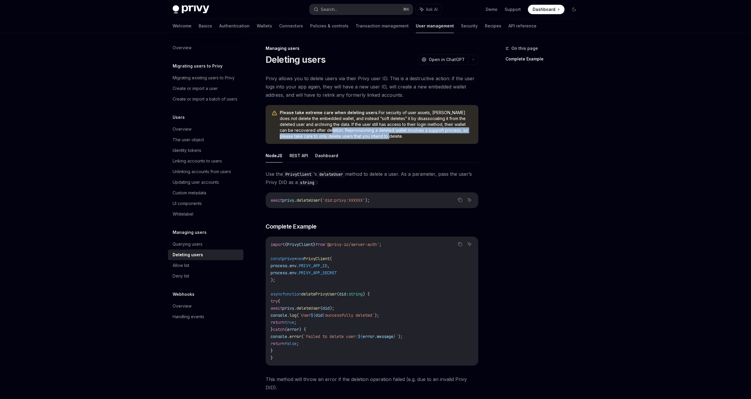
click at [374, 137] on span "Please take extreme care when deleting users. For security of user assets, Priv…" at bounding box center [376, 125] width 193 height 30
drag, startPoint x: 375, startPoint y: 137, endPoint x: 309, endPoint y: 130, distance: 66.5
click at [309, 130] on span "Please take extreme care when deleting users. For security of user assets, Priv…" at bounding box center [376, 125] width 193 height 30
drag, startPoint x: 309, startPoint y: 130, endPoint x: 380, endPoint y: 137, distance: 72.1
click at [380, 137] on span "Please take extreme care when deleting users. For security of user assets, Priv…" at bounding box center [376, 125] width 193 height 30
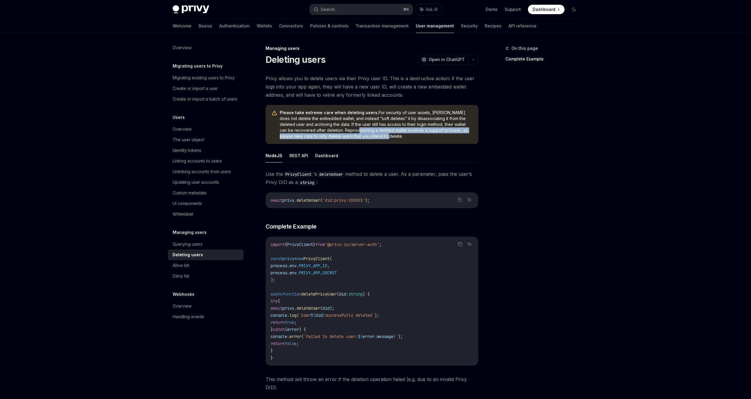
drag, startPoint x: 382, startPoint y: 137, endPoint x: 333, endPoint y: 132, distance: 49.0
click at [333, 132] on span "Please take extreme care when deleting users. For security of user assets, Priv…" at bounding box center [376, 125] width 193 height 30
drag, startPoint x: 333, startPoint y: 132, endPoint x: 369, endPoint y: 137, distance: 36.4
click at [369, 137] on span "Please take extreme care when deleting users. For security of user assets, Priv…" at bounding box center [376, 125] width 193 height 30
drag, startPoint x: 370, startPoint y: 137, endPoint x: 308, endPoint y: 130, distance: 62.6
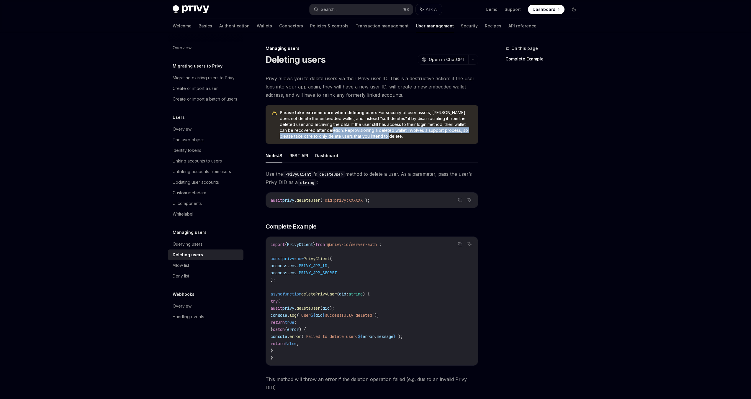
click at [308, 130] on span "Please take extreme care when deleting users. For security of user assets, Priv…" at bounding box center [376, 125] width 193 height 30
drag, startPoint x: 308, startPoint y: 130, endPoint x: 381, endPoint y: 137, distance: 73.2
click at [379, 137] on span "Please take extreme care when deleting users. For security of user assets, Priv…" at bounding box center [376, 125] width 193 height 30
drag, startPoint x: 381, startPoint y: 137, endPoint x: 315, endPoint y: 131, distance: 65.8
click at [316, 131] on span "Please take extreme care when deleting users. For security of user assets, Priv…" at bounding box center [376, 125] width 193 height 30
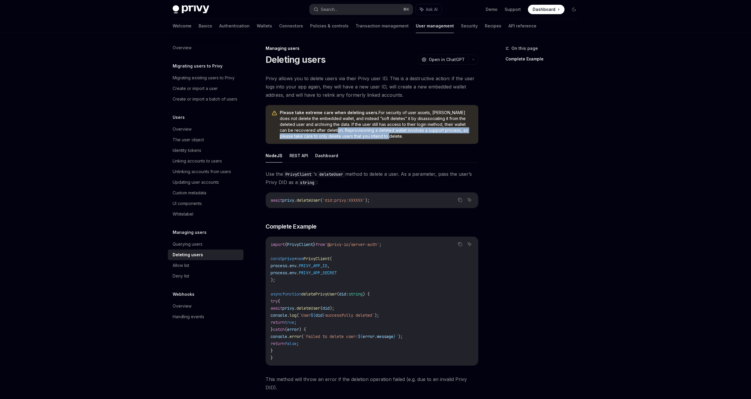
drag, startPoint x: 314, startPoint y: 130, endPoint x: 379, endPoint y: 137, distance: 65.3
click at [379, 137] on span "Please take extreme care when deleting users. For security of user assets, Priv…" at bounding box center [376, 125] width 193 height 30
drag, startPoint x: 327, startPoint y: 131, endPoint x: 378, endPoint y: 137, distance: 51.5
click at [376, 137] on span "Please take extreme care when deleting users. For security of user assets, Priv…" at bounding box center [376, 125] width 193 height 30
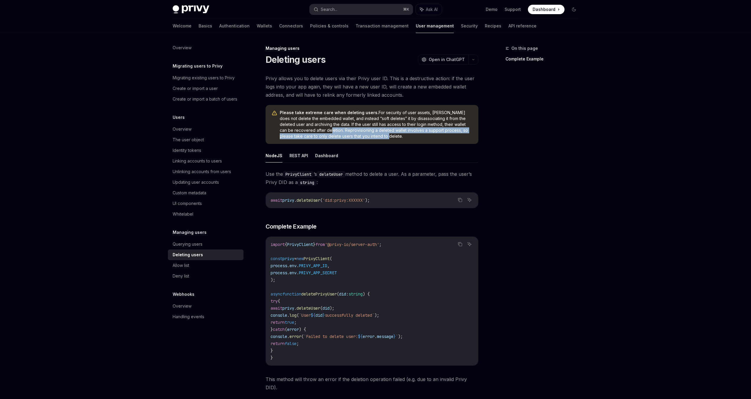
drag, startPoint x: 378, startPoint y: 137, endPoint x: 306, endPoint y: 131, distance: 72.3
click at [306, 131] on span "Please take extreme care when deleting users. For security of user assets, Priv…" at bounding box center [376, 125] width 193 height 30
drag, startPoint x: 306, startPoint y: 131, endPoint x: 372, endPoint y: 139, distance: 66.9
click at [371, 139] on span "Please take extreme care when deleting users. For security of user assets, Priv…" at bounding box center [376, 125] width 193 height 30
drag, startPoint x: 372, startPoint y: 139, endPoint x: 314, endPoint y: 130, distance: 59.2
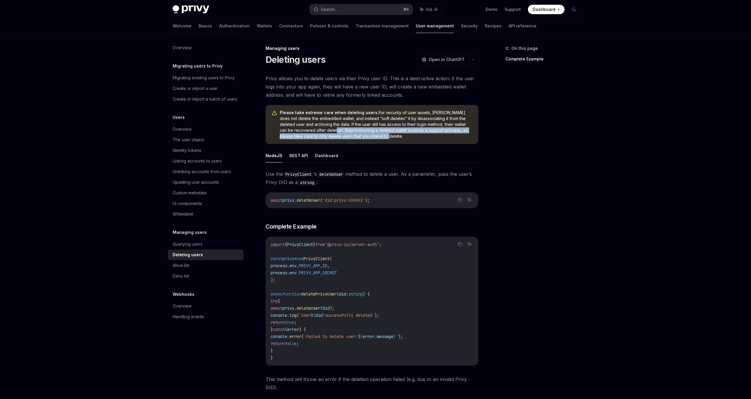
click at [314, 130] on div "Please take extreme care when deleting users. For security of user assets, Priv…" at bounding box center [372, 124] width 213 height 39
drag, startPoint x: 314, startPoint y: 129, endPoint x: 389, endPoint y: 136, distance: 75.0
click at [389, 136] on span "Please take extreme care when deleting users. For security of user assets, Priv…" at bounding box center [376, 125] width 193 height 30
click at [300, 156] on button "REST API" at bounding box center [298, 156] width 19 height 14
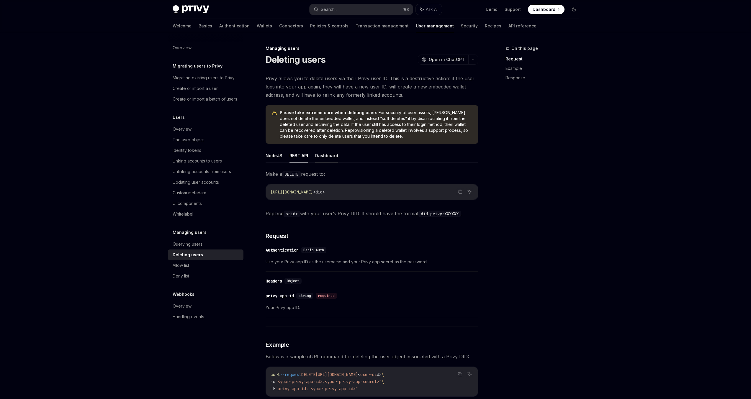
click at [327, 156] on button "Dashboard" at bounding box center [326, 156] width 23 height 14
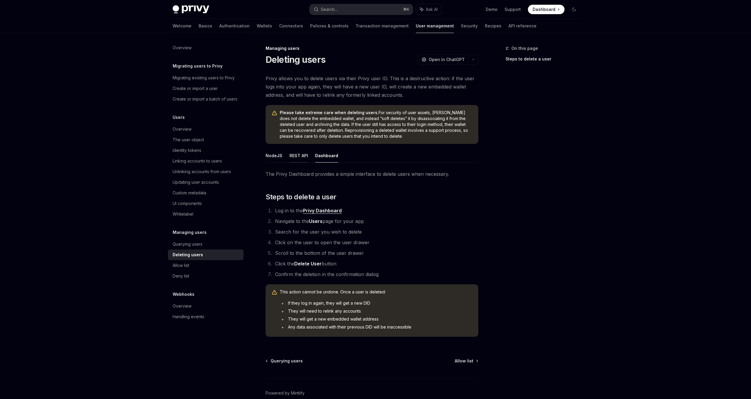
click at [299, 159] on button "REST API" at bounding box center [298, 156] width 19 height 14
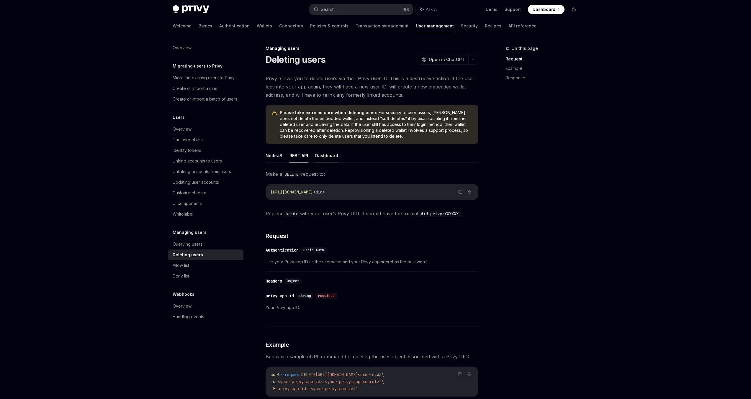
click at [321, 153] on button "Dashboard" at bounding box center [326, 156] width 23 height 14
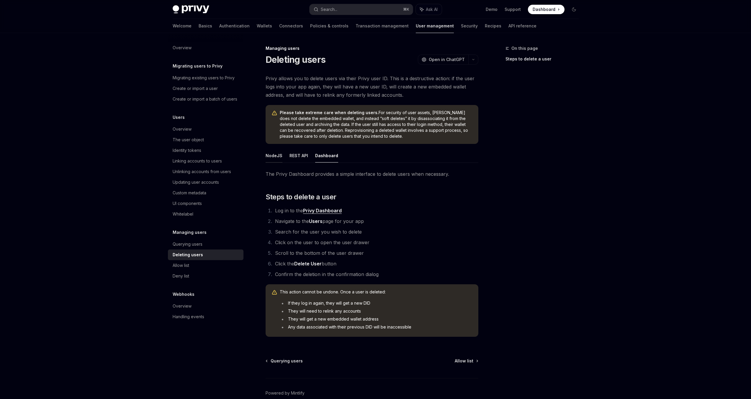
click at [276, 156] on button "NodeJS" at bounding box center [274, 156] width 17 height 14
type textarea "*"
